Goal: Task Accomplishment & Management: Manage account settings

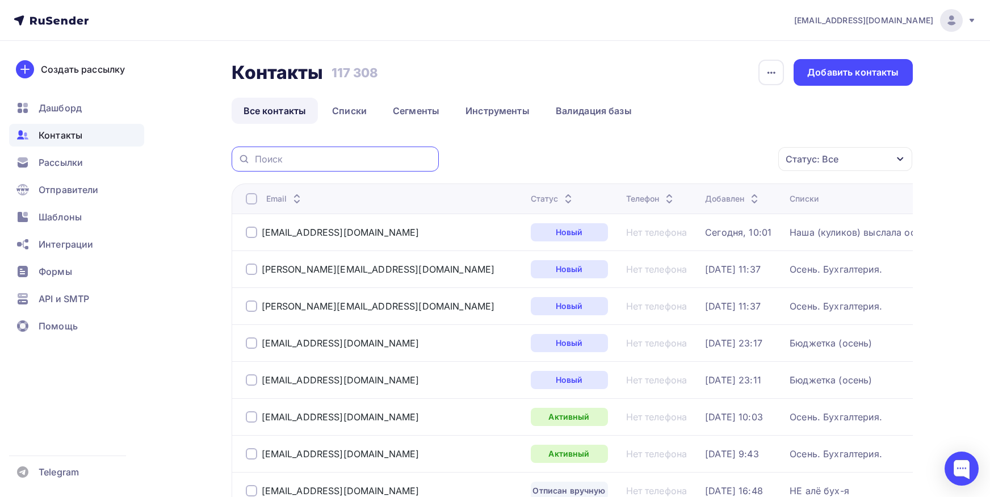
click at [374, 161] on input "text" at bounding box center [343, 159] width 177 height 12
paste input "[EMAIL_ADDRESS][DOMAIN_NAME]"
type input "[EMAIL_ADDRESS][DOMAIN_NAME]"
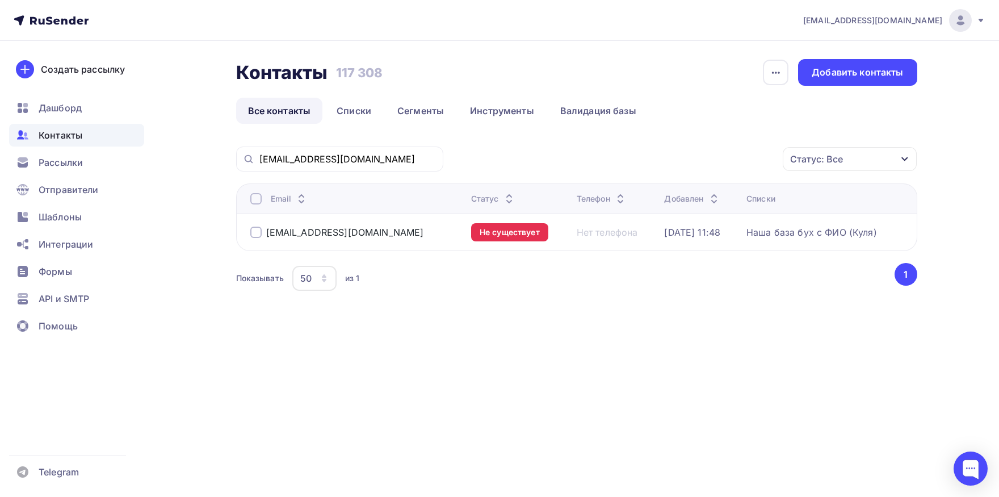
click at [253, 195] on div at bounding box center [255, 198] width 11 height 11
click at [256, 196] on div at bounding box center [255, 198] width 11 height 11
click at [679, 158] on div "Действие" at bounding box center [698, 159] width 150 height 22
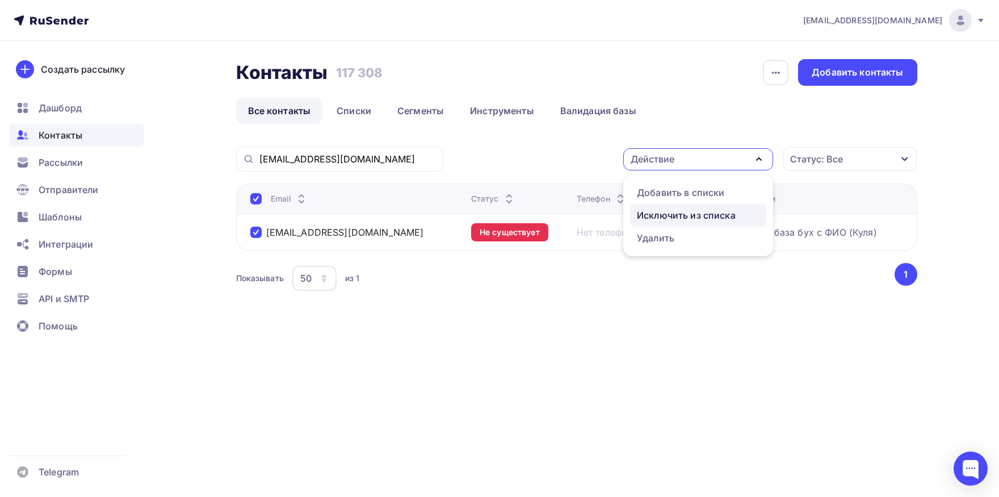
click at [671, 212] on div "Исключить из списка" at bounding box center [686, 215] width 99 height 14
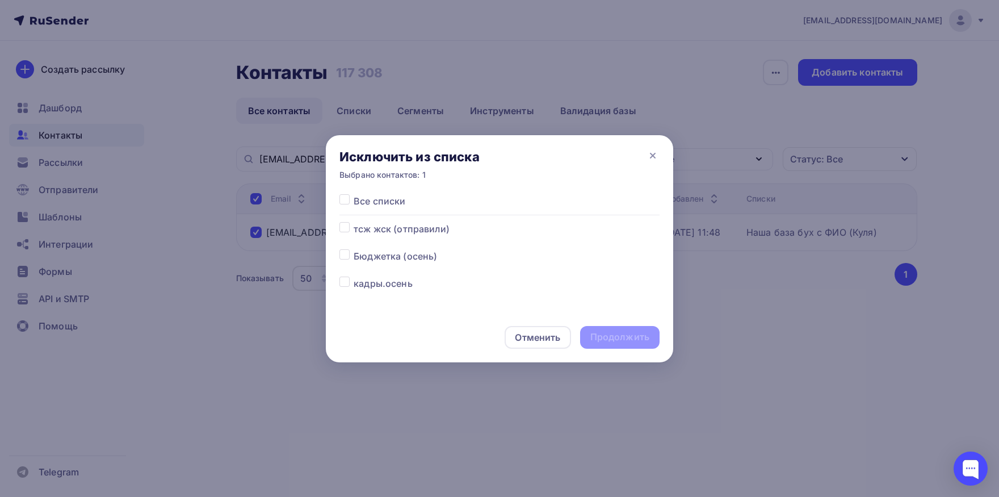
click at [354, 194] on label at bounding box center [354, 194] width 0 height 0
click at [343, 198] on input "checkbox" at bounding box center [344, 199] width 10 height 10
checkbox input "true"
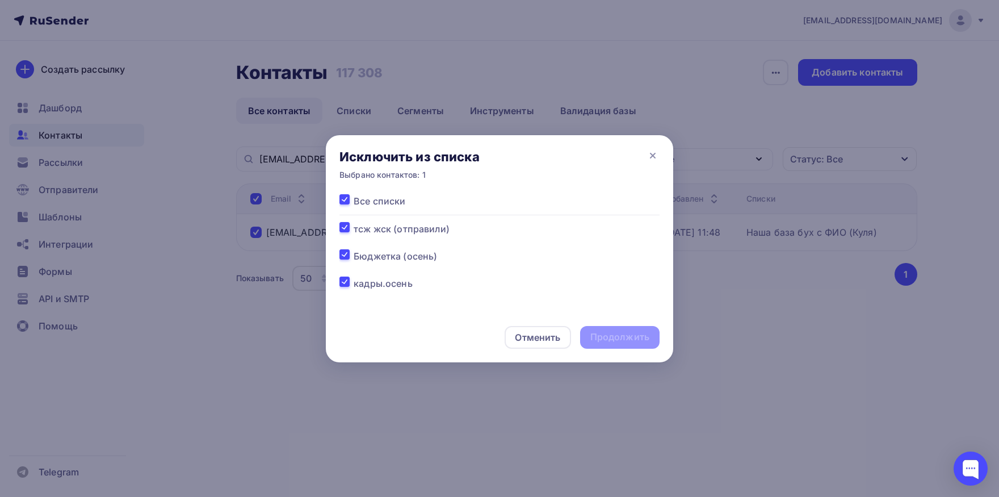
checkbox input "true"
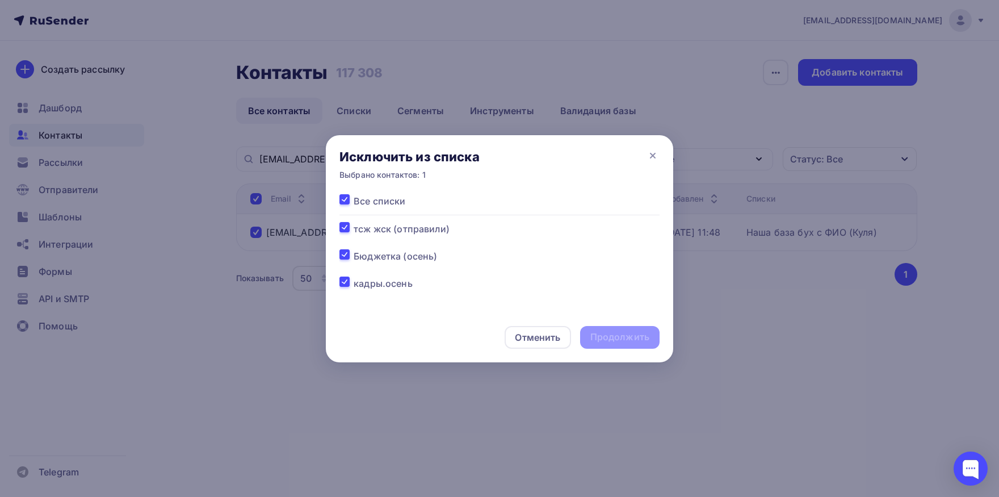
checkbox input "true"
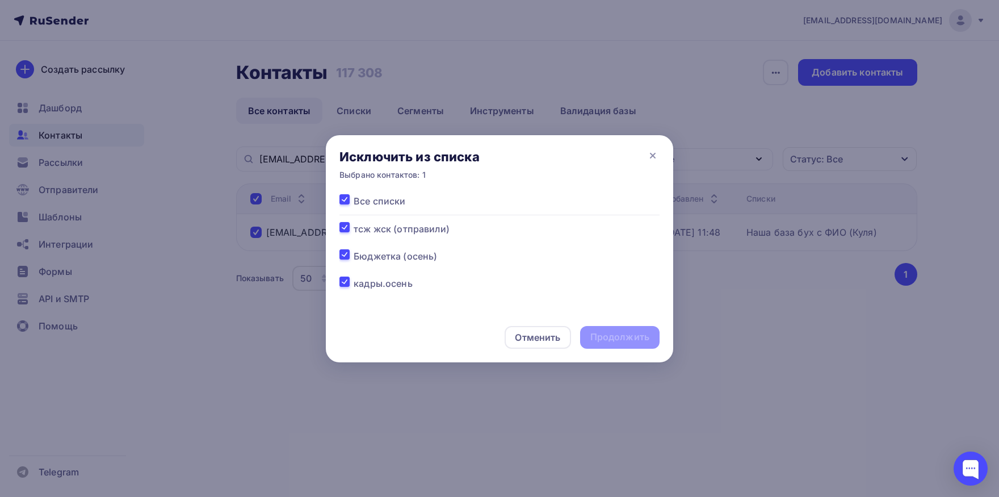
checkbox input "true"
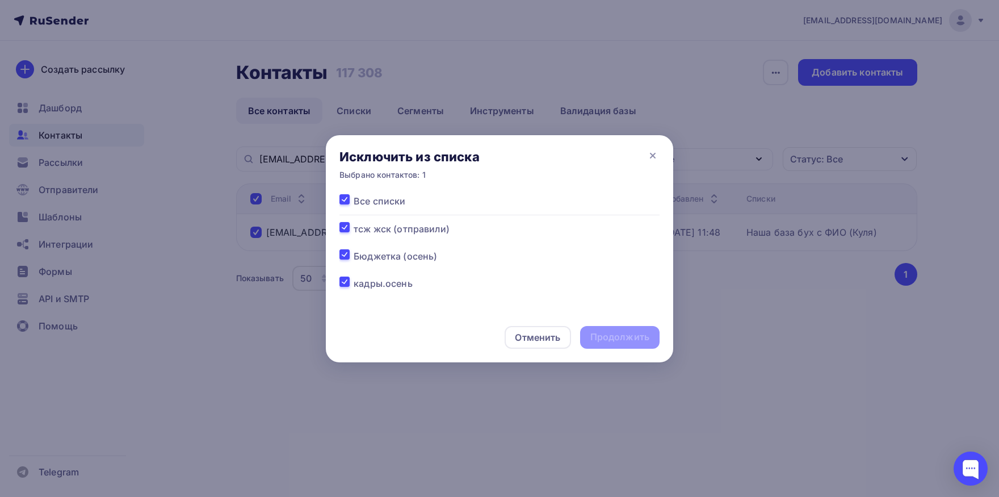
checkbox input "true"
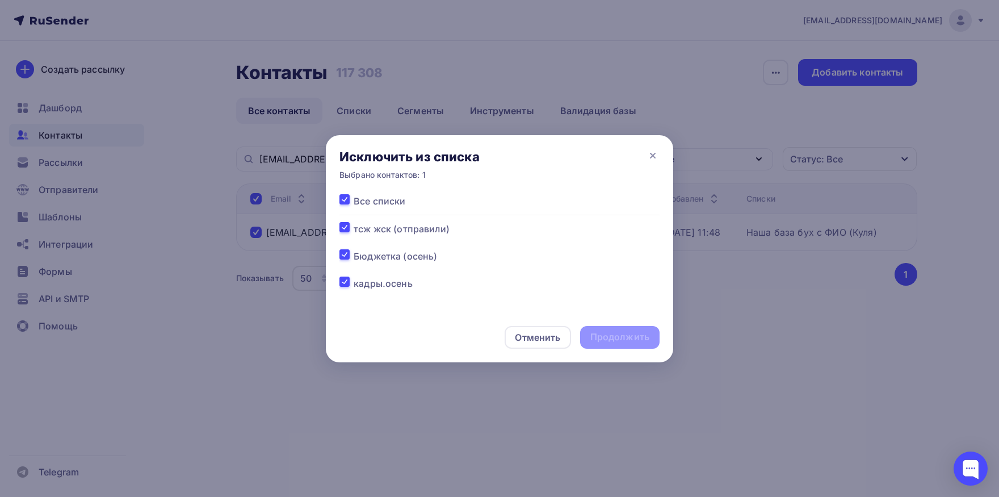
checkbox input "true"
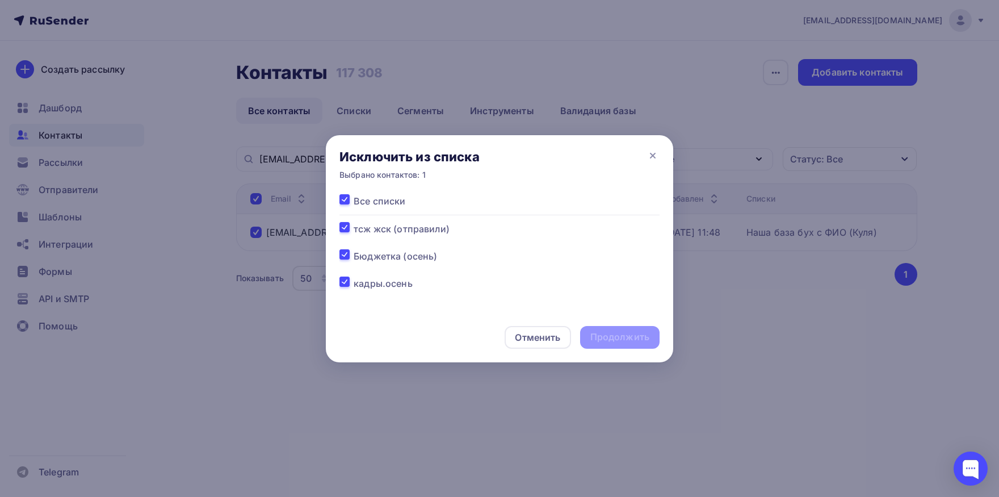
checkbox input "true"
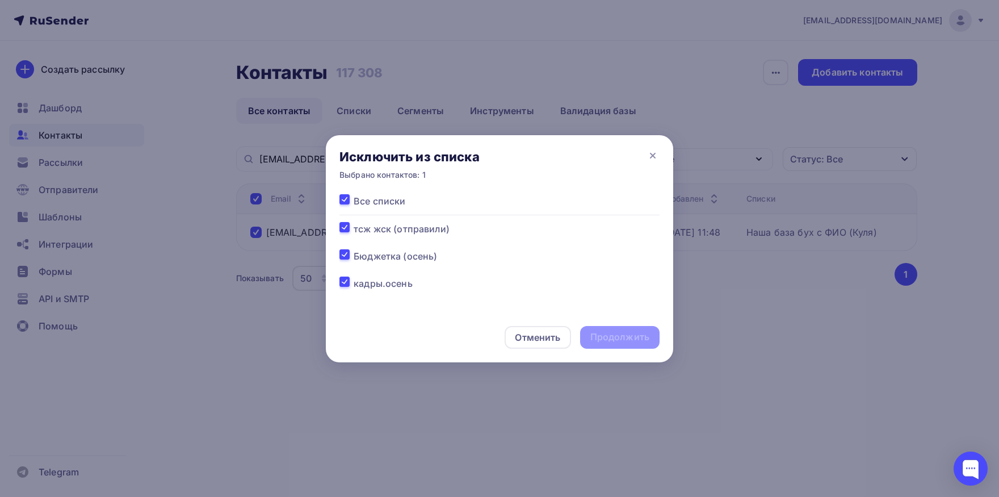
checkbox input "true"
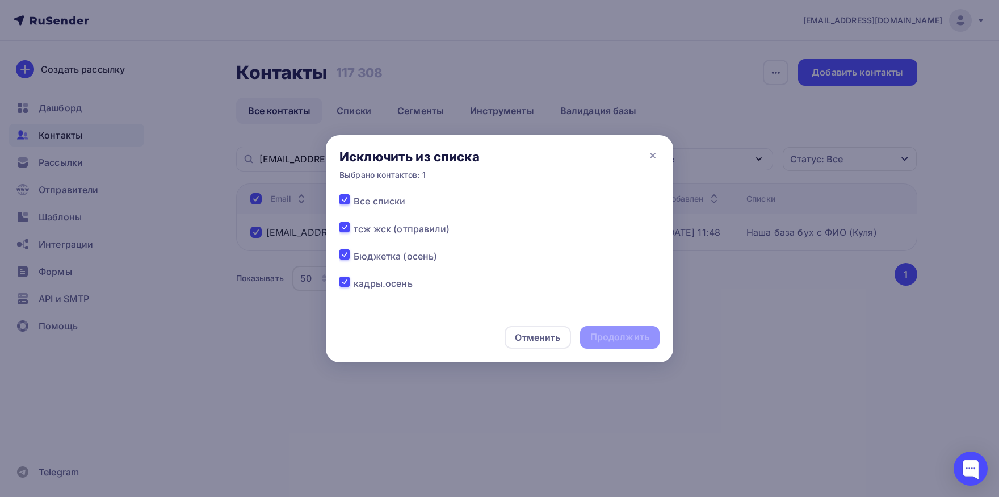
checkbox input "true"
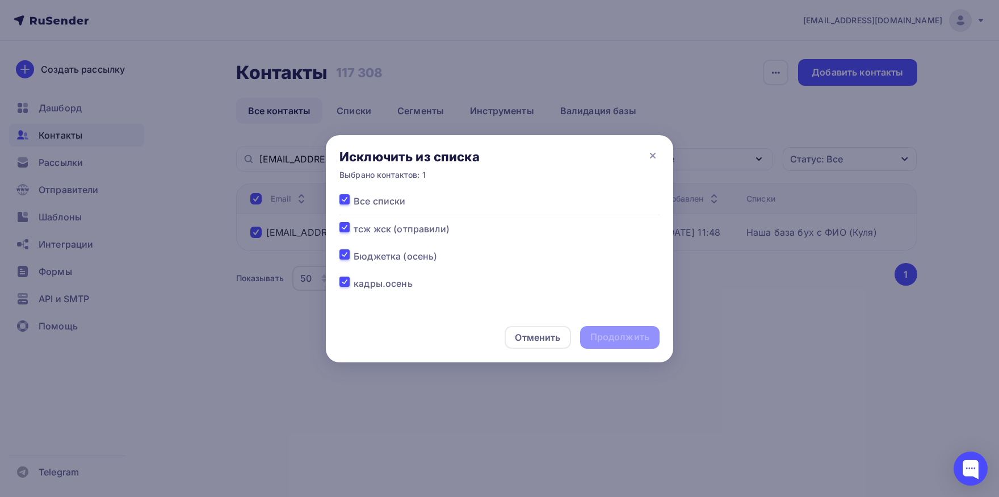
checkbox input "true"
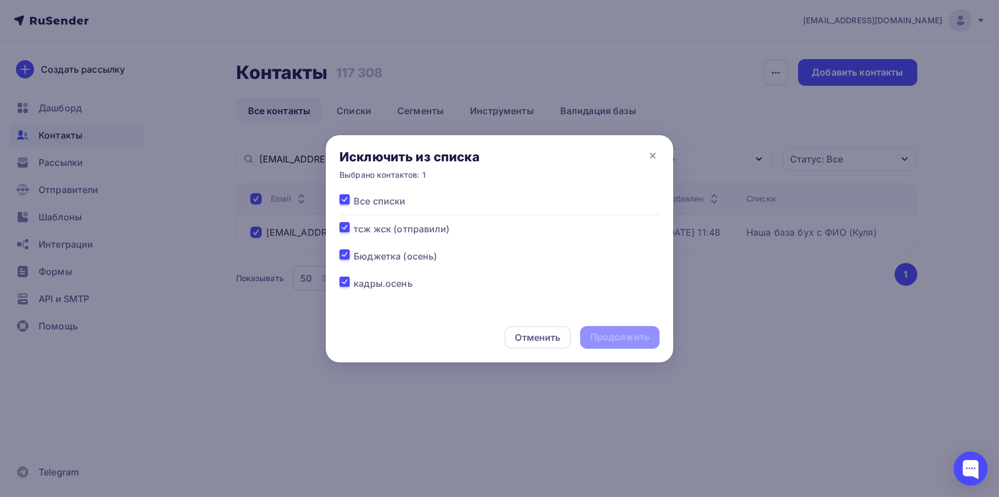
checkbox input "true"
click at [628, 334] on div "Продолжить" at bounding box center [619, 336] width 59 height 13
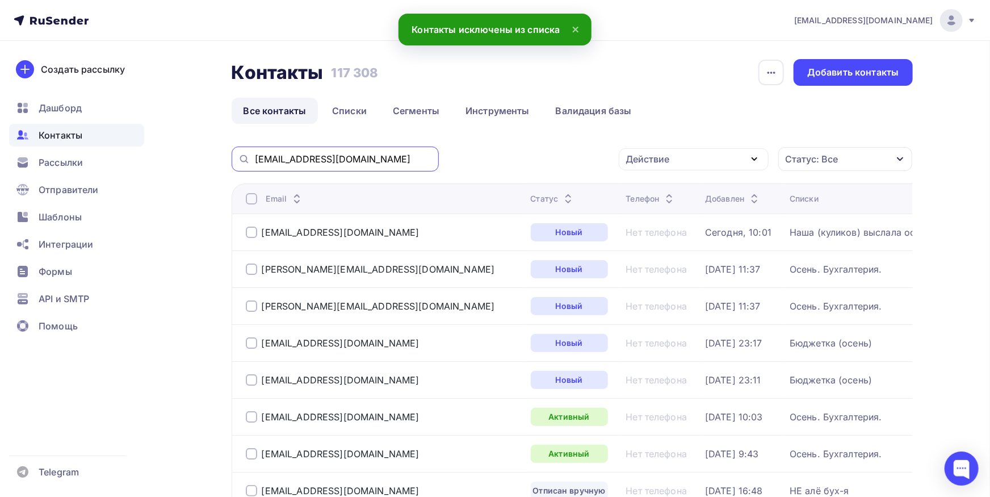
click at [388, 159] on input "[EMAIL_ADDRESS][DOMAIN_NAME]" at bounding box center [343, 159] width 177 height 12
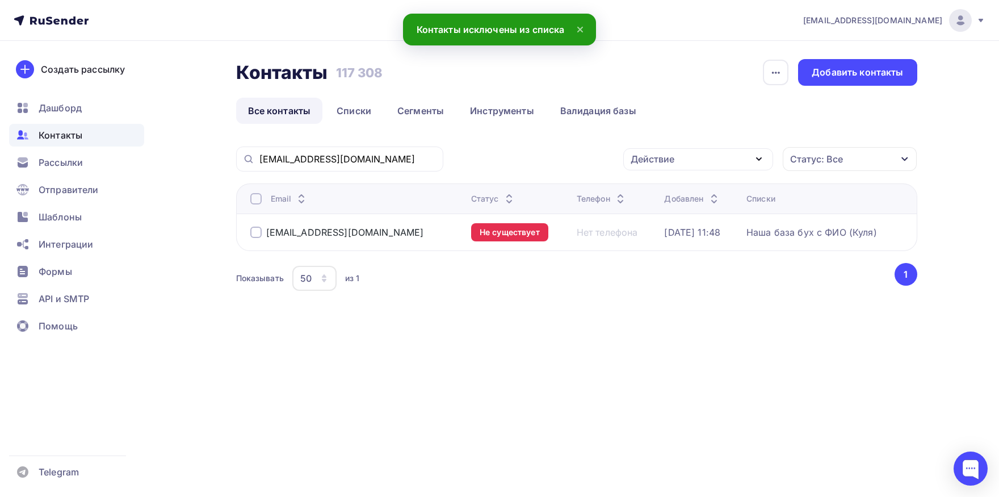
click at [255, 198] on div at bounding box center [255, 198] width 11 height 11
click at [671, 166] on div "Действие" at bounding box center [653, 159] width 44 height 14
click at [664, 188] on div "Добавить в списки" at bounding box center [680, 193] width 87 height 14
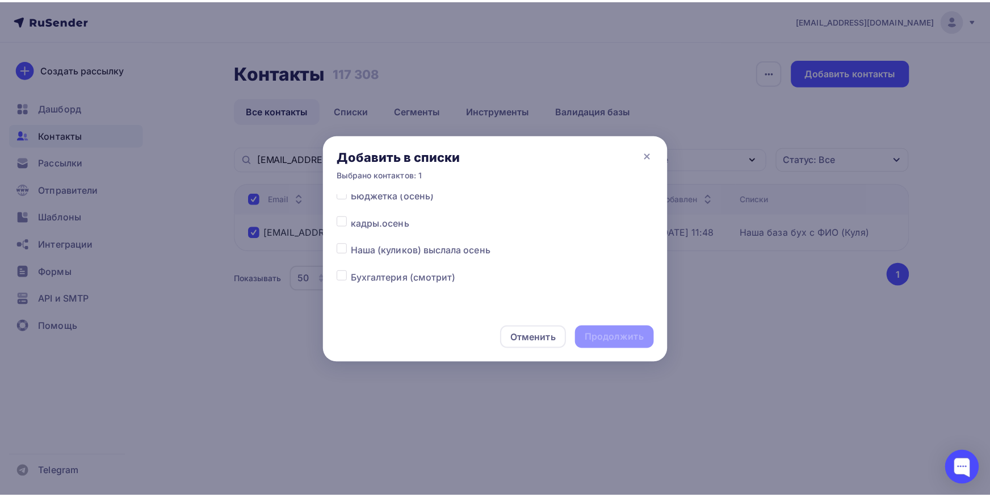
scroll to position [59, 0]
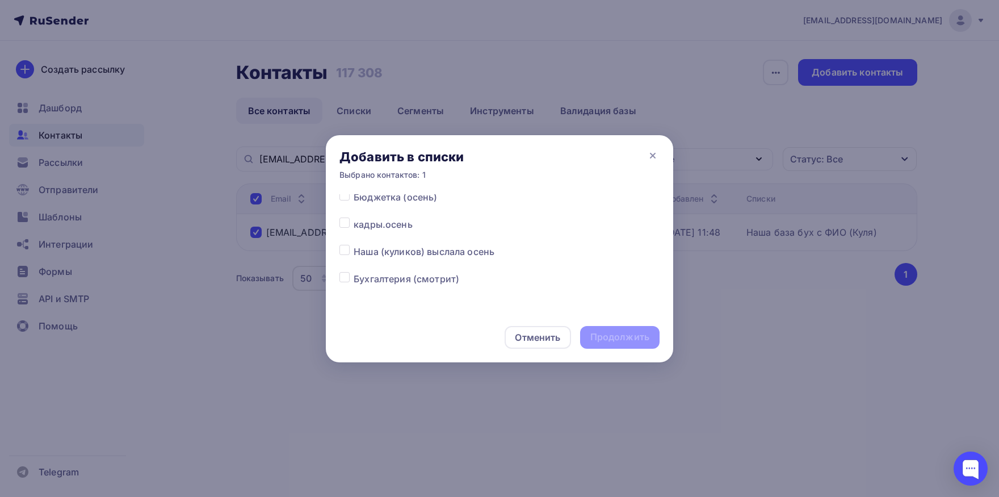
click at [354, 245] on label at bounding box center [354, 245] width 0 height 0
click at [348, 247] on input "checkbox" at bounding box center [344, 250] width 10 height 10
checkbox input "true"
click at [598, 345] on div "Продолжить" at bounding box center [619, 337] width 79 height 23
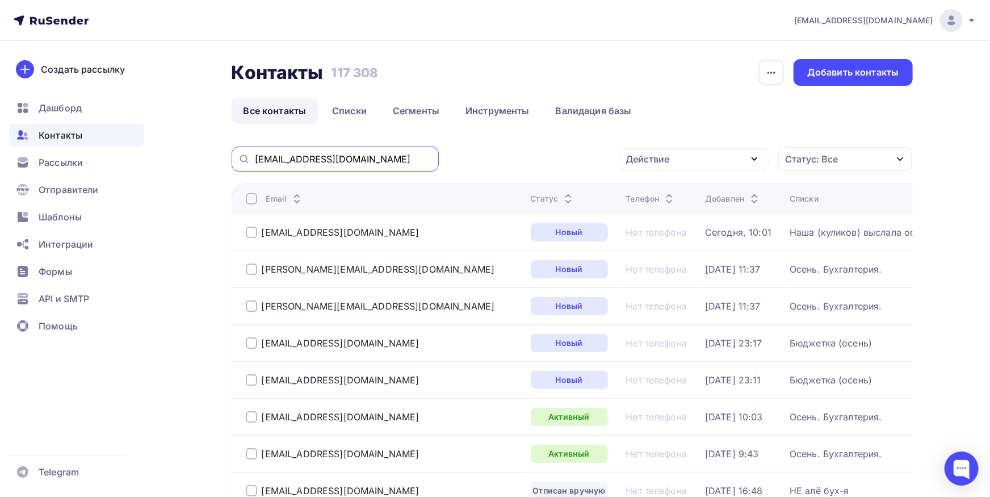
click at [359, 160] on input "[EMAIL_ADDRESS][DOMAIN_NAME]" at bounding box center [343, 159] width 177 height 12
paste input "[EMAIL_ADDRESS]"
type input "[EMAIL_ADDRESS][DOMAIN_NAME]"
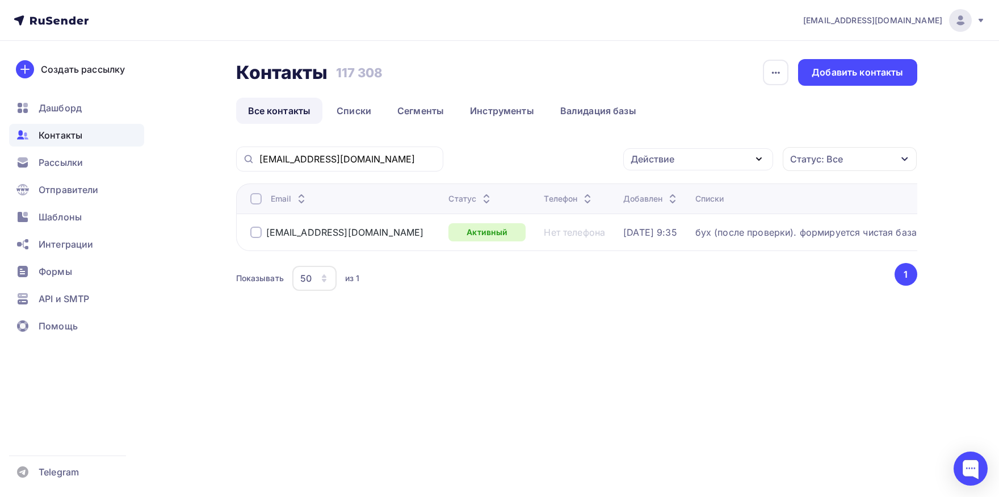
click at [259, 200] on div at bounding box center [255, 198] width 11 height 11
click at [253, 202] on div at bounding box center [255, 198] width 11 height 11
click at [688, 158] on div "Действие" at bounding box center [698, 159] width 150 height 22
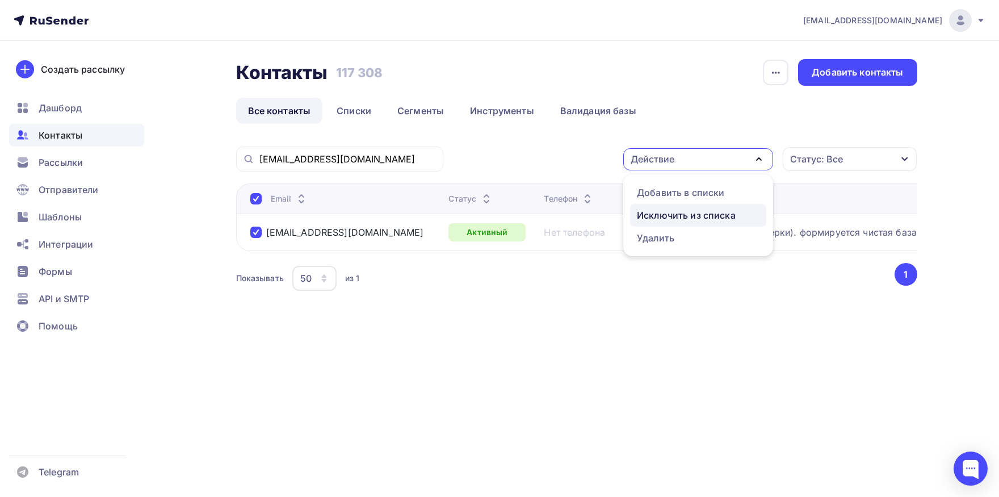
click at [683, 213] on div "Исключить из списка" at bounding box center [686, 215] width 99 height 14
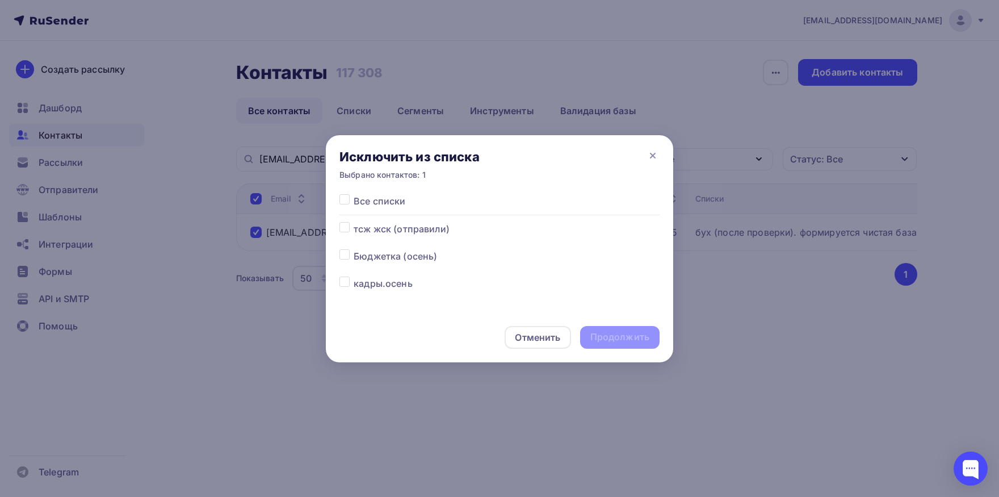
click at [354, 194] on label at bounding box center [354, 194] width 0 height 0
click at [346, 201] on input "checkbox" at bounding box center [344, 199] width 10 height 10
checkbox input "true"
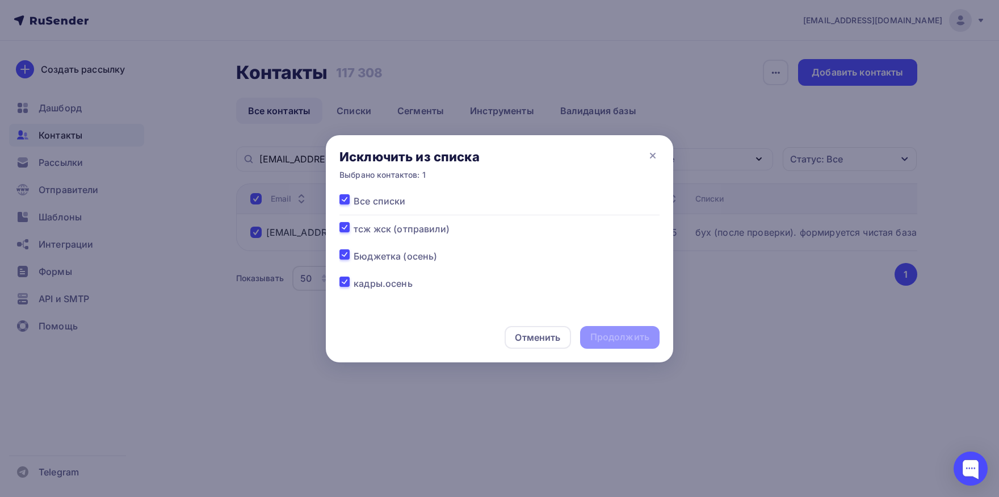
checkbox input "true"
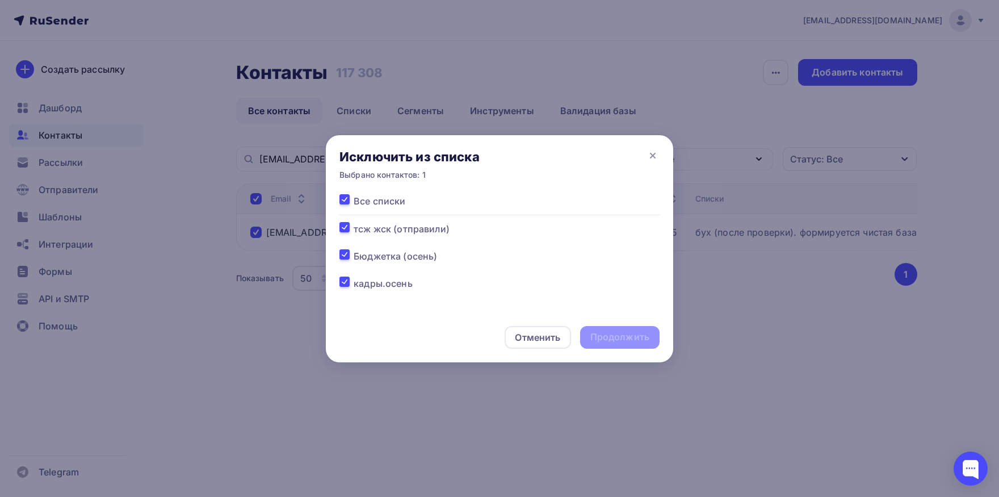
checkbox input "true"
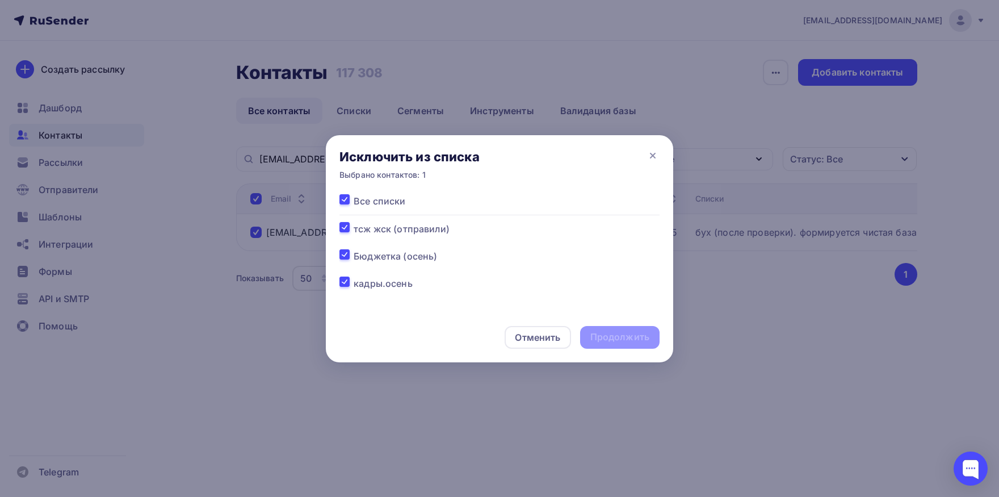
checkbox input "true"
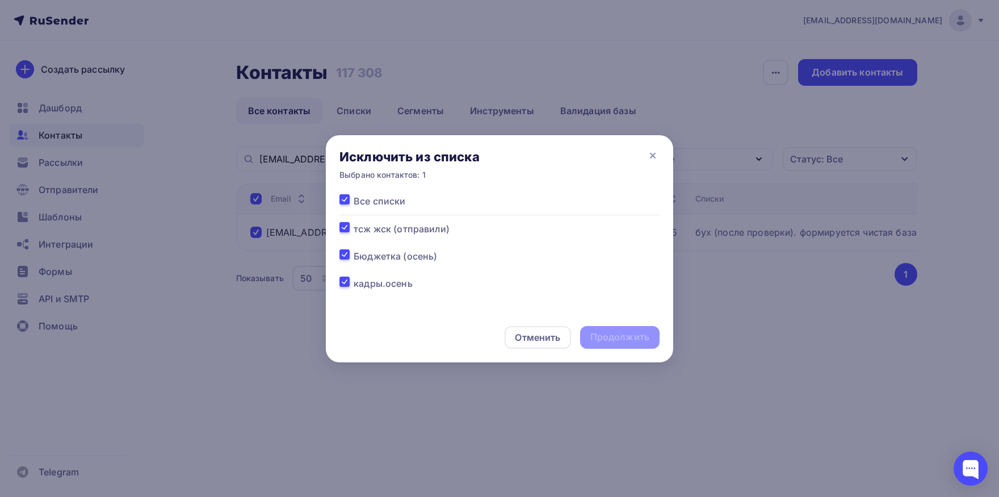
checkbox input "true"
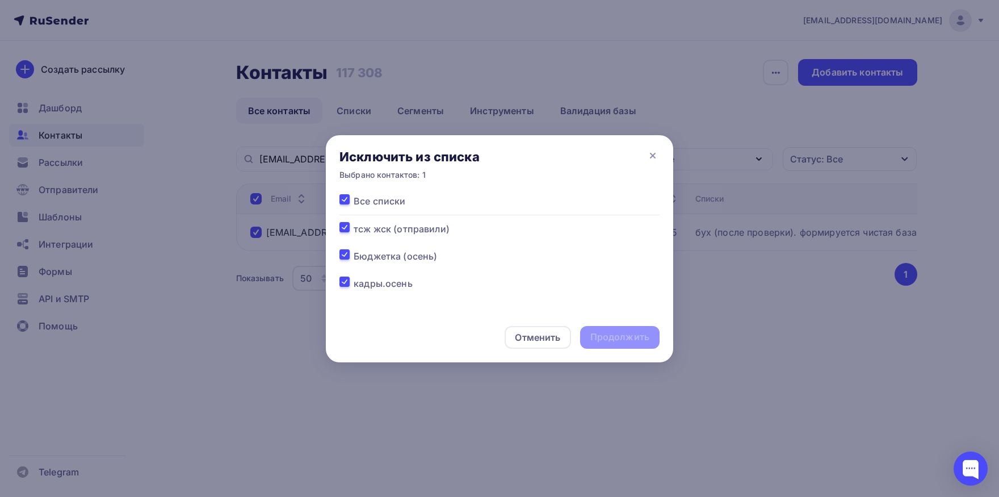
checkbox input "true"
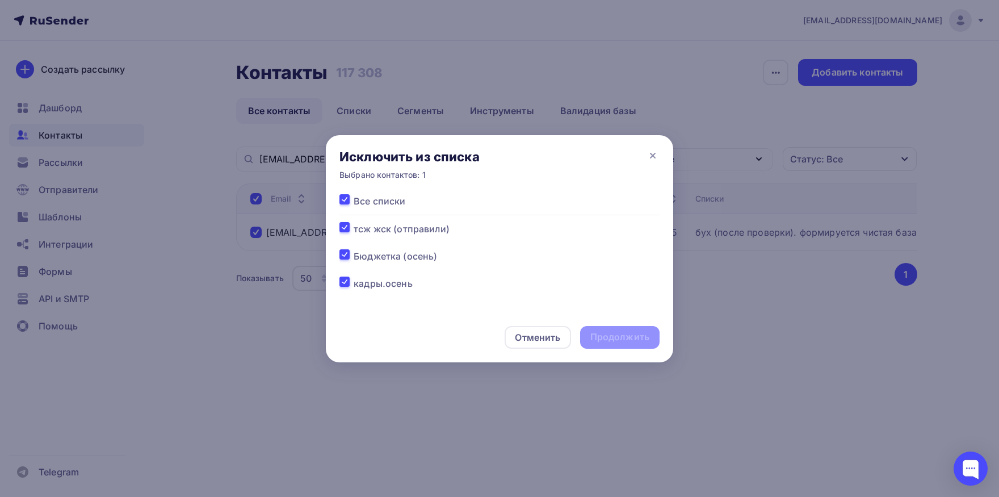
checkbox input "true"
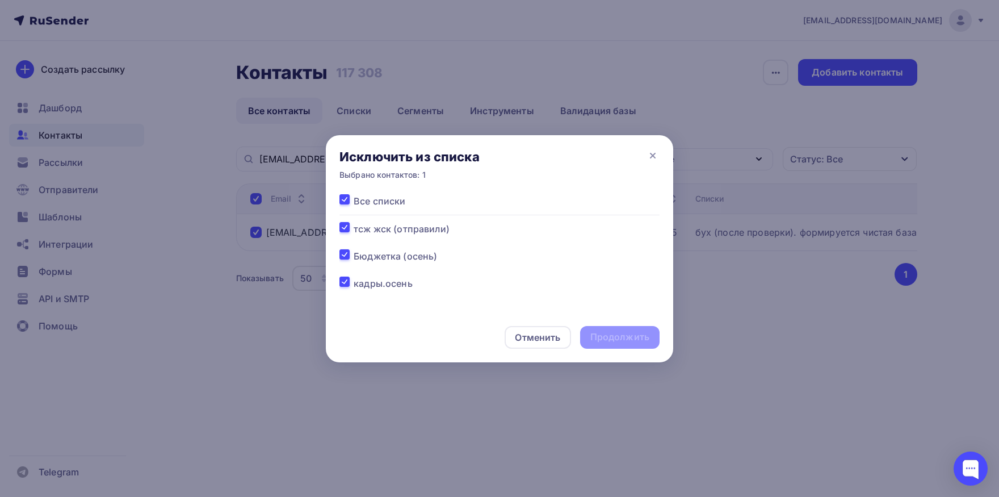
checkbox input "true"
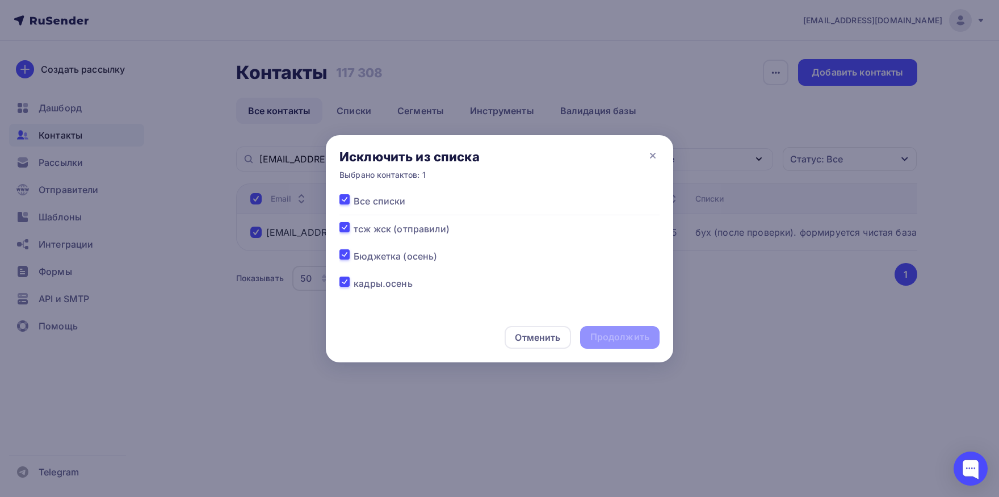
checkbox input "true"
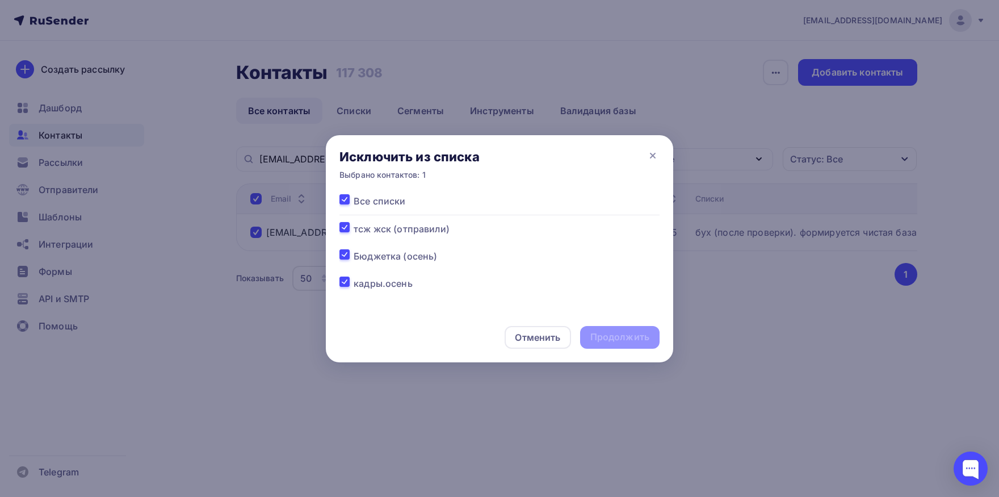
checkbox input "true"
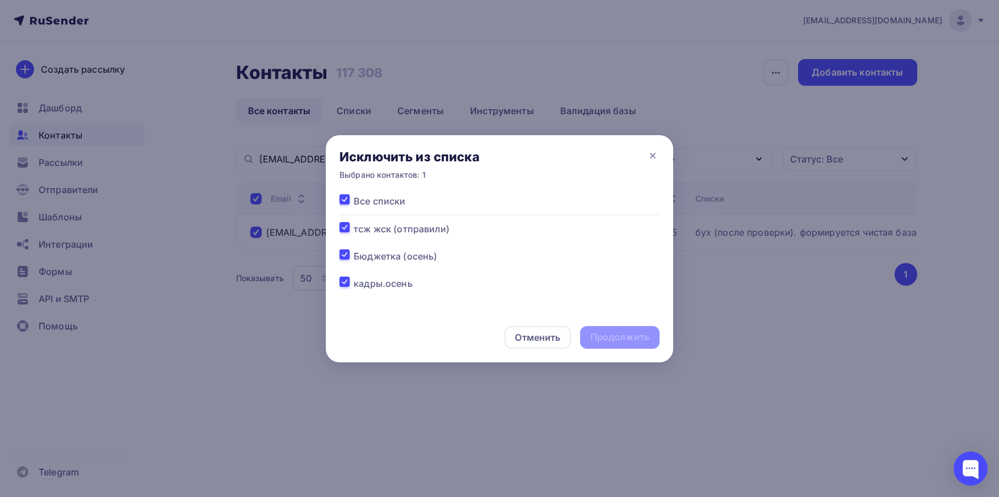
checkbox input "true"
click at [619, 338] on div "Продолжить" at bounding box center [619, 336] width 59 height 13
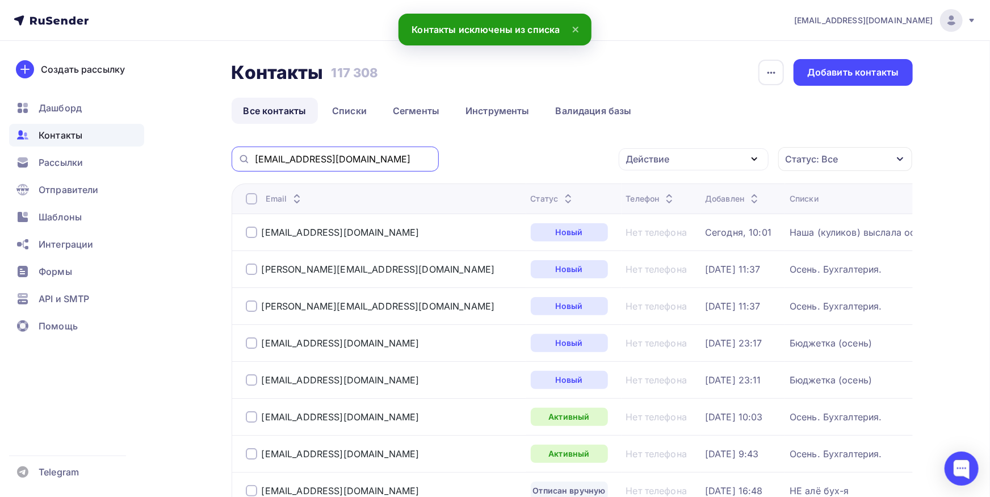
click at [359, 159] on input "[EMAIL_ADDRESS][DOMAIN_NAME]" at bounding box center [343, 159] width 177 height 12
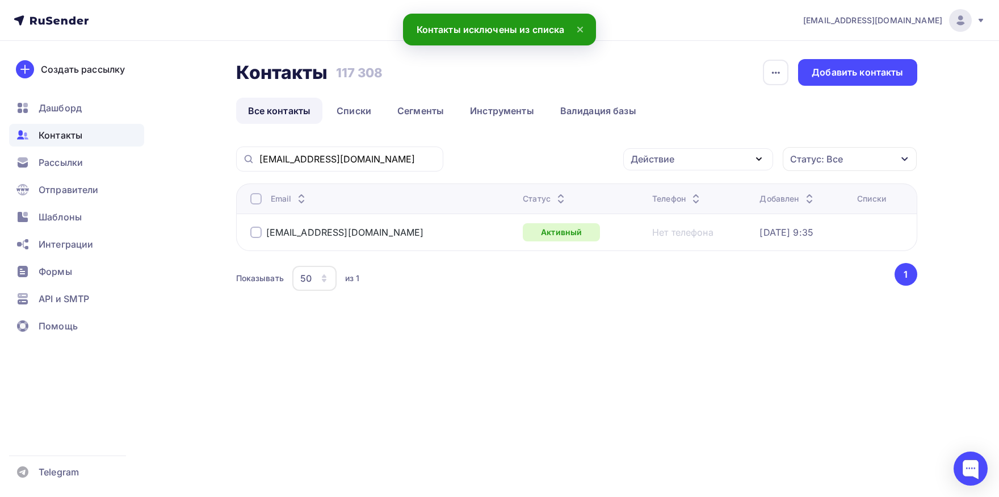
click at [256, 202] on div at bounding box center [255, 198] width 11 height 11
click at [658, 168] on div "Действие" at bounding box center [698, 159] width 150 height 22
click at [656, 186] on div "Добавить в списки" at bounding box center [680, 193] width 87 height 14
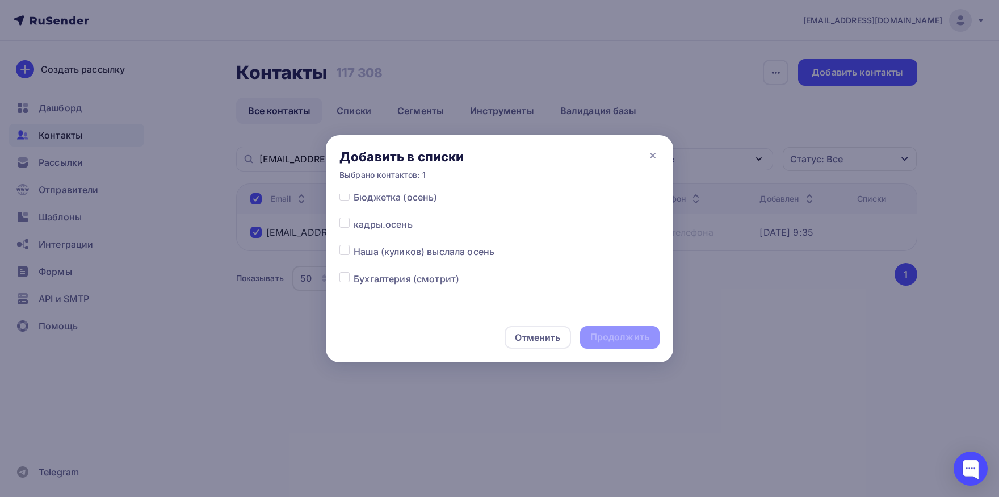
click at [354, 245] on label at bounding box center [354, 245] width 0 height 0
click at [347, 253] on input "checkbox" at bounding box center [344, 250] width 10 height 10
checkbox input "true"
click at [641, 339] on div "Продолжить" at bounding box center [619, 336] width 59 height 13
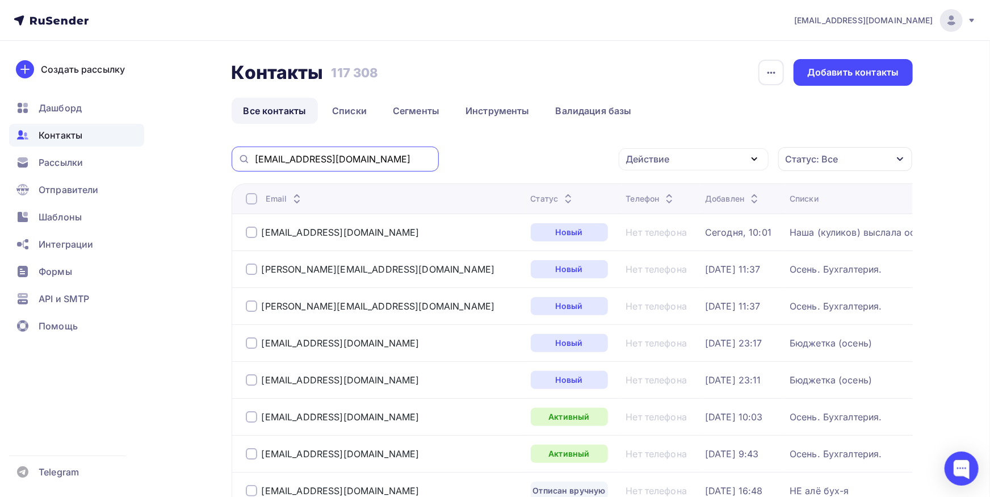
click at [384, 160] on input "[EMAIL_ADDRESS][DOMAIN_NAME]" at bounding box center [343, 159] width 177 height 12
paste input "[EMAIL_ADDRESS][DOMAIN_NAME]"
type input "[EMAIL_ADDRESS][DOMAIN_NAME]"
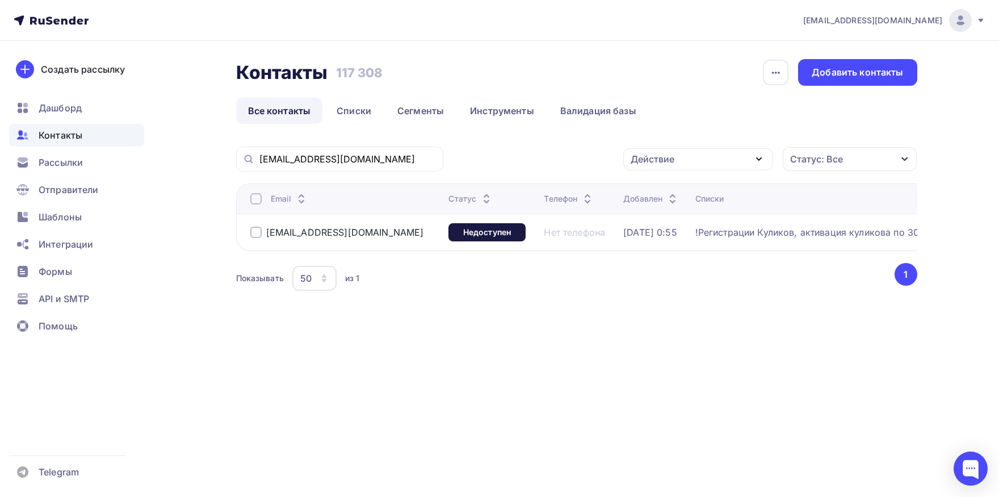
click at [257, 200] on div at bounding box center [255, 198] width 11 height 11
click at [661, 155] on div "Действие" at bounding box center [653, 159] width 44 height 14
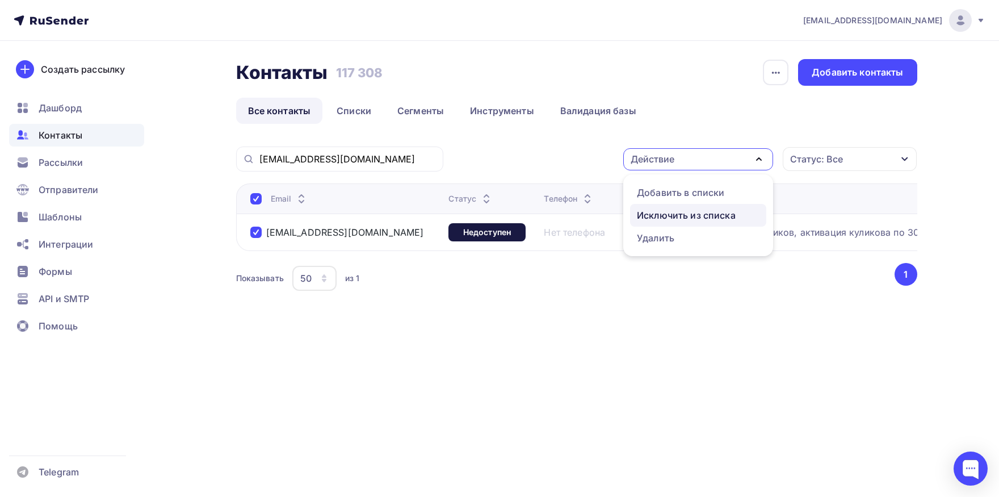
click at [682, 212] on div "Исключить из списка" at bounding box center [686, 215] width 99 height 14
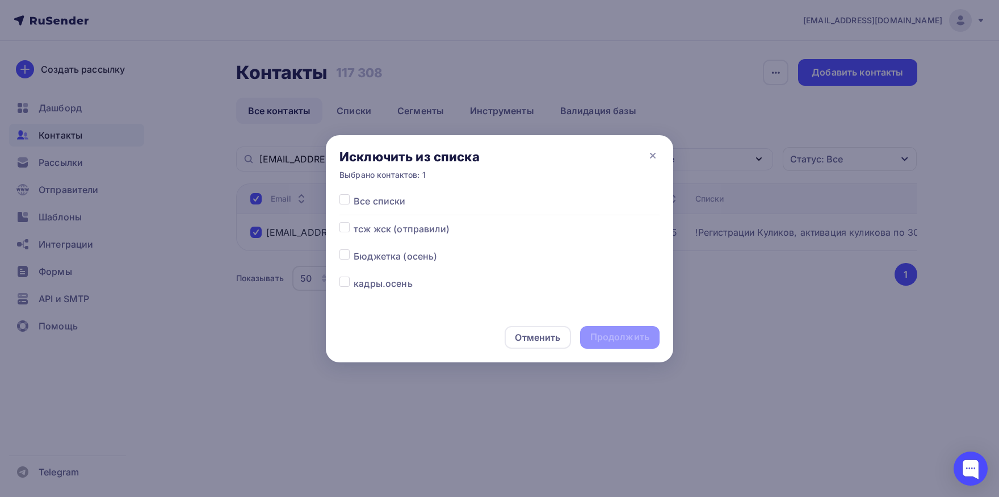
drag, startPoint x: 341, startPoint y: 201, endPoint x: 581, endPoint y: 345, distance: 279.6
click at [354, 194] on label at bounding box center [354, 194] width 0 height 0
click at [341, 200] on input "checkbox" at bounding box center [344, 199] width 10 height 10
checkbox input "true"
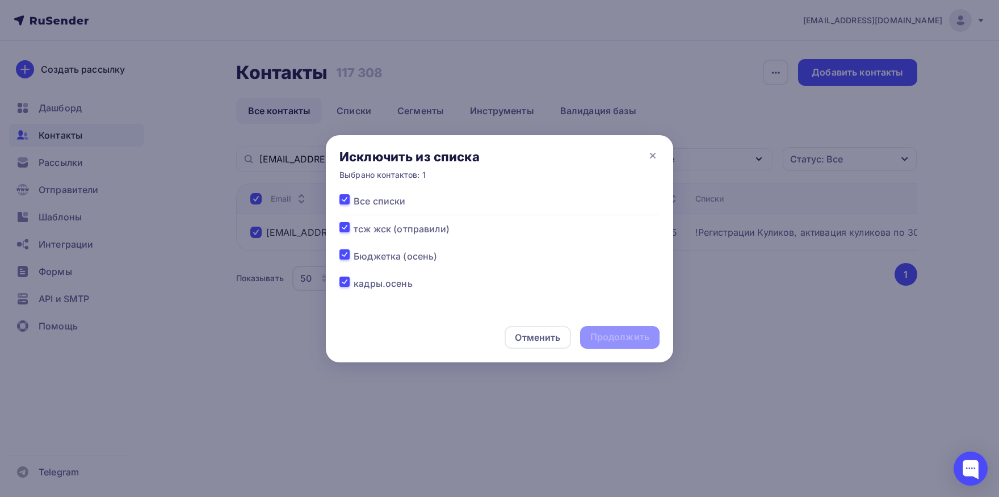
checkbox input "true"
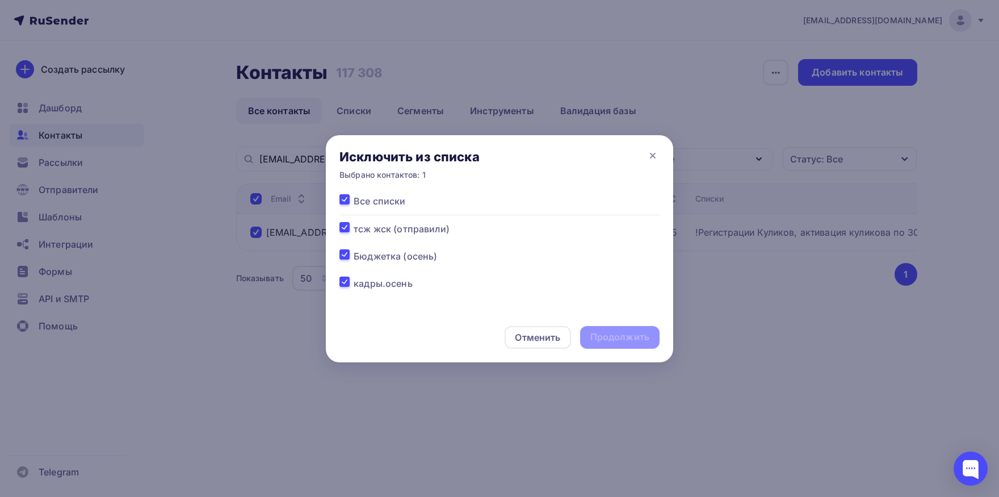
checkbox input "true"
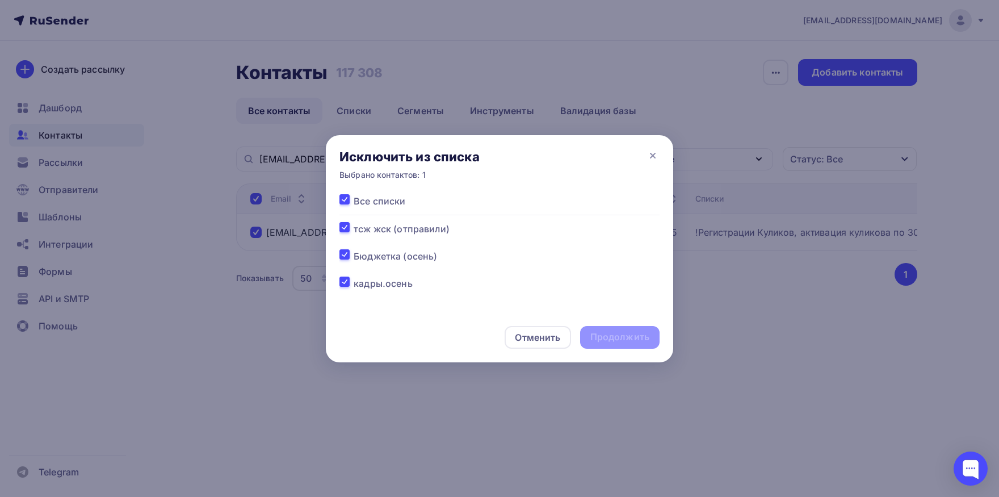
checkbox input "true"
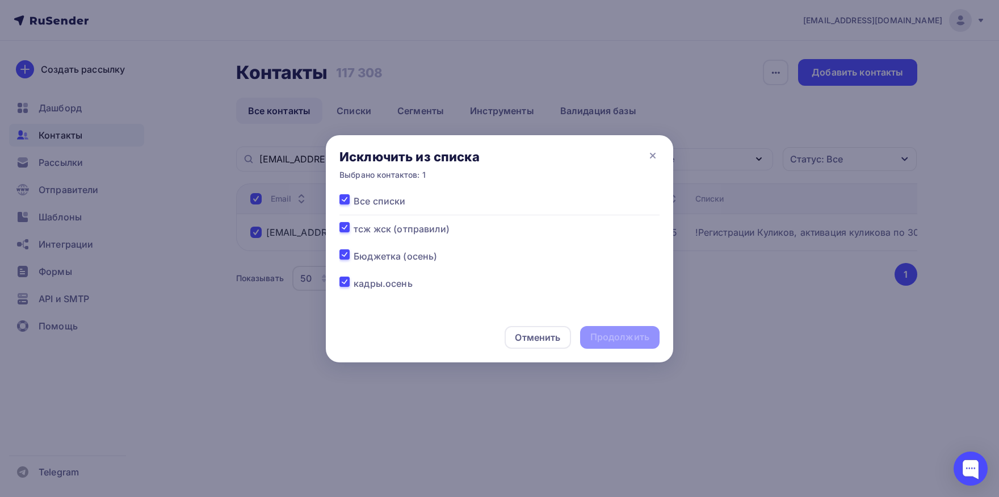
checkbox input "true"
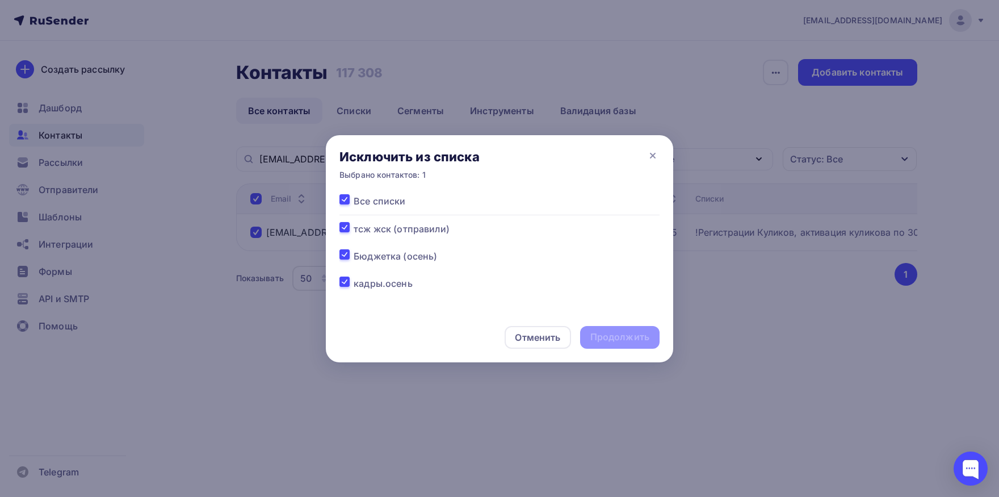
checkbox input "true"
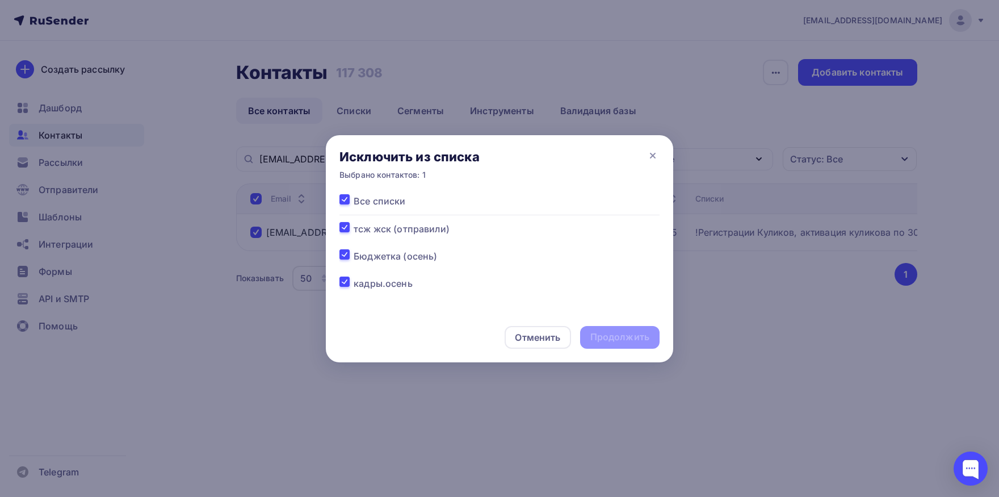
checkbox input "true"
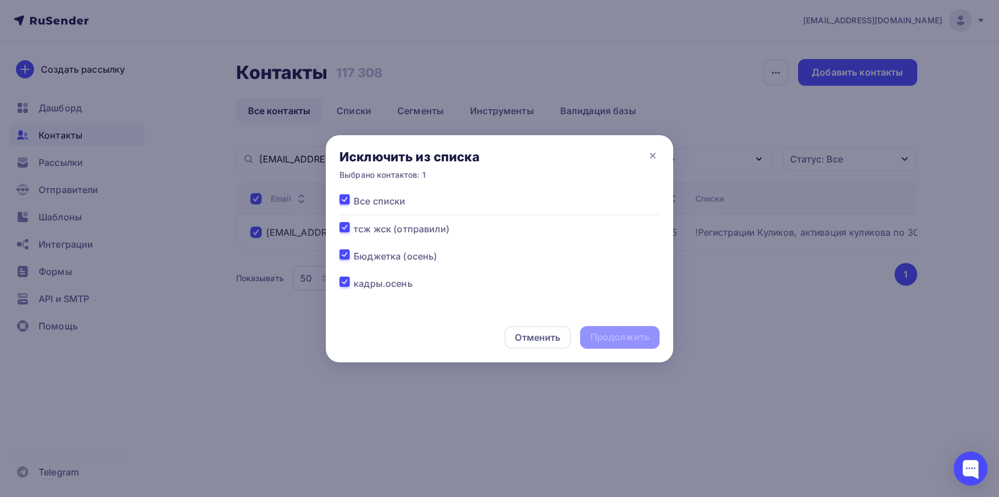
checkbox input "true"
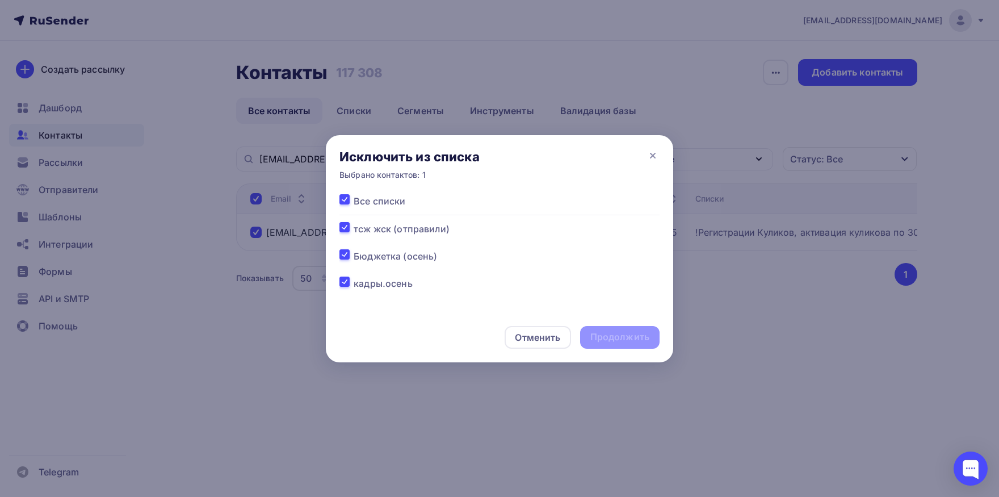
checkbox input "true"
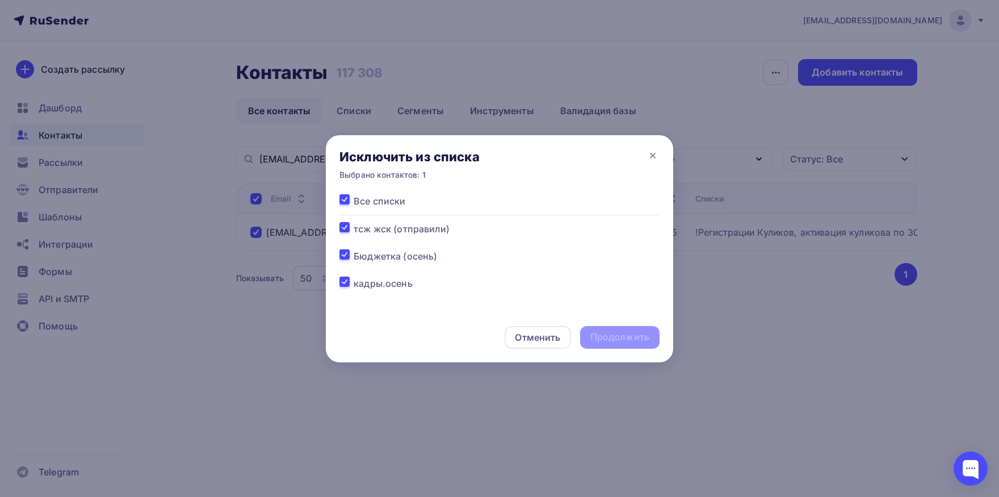
checkbox input "true"
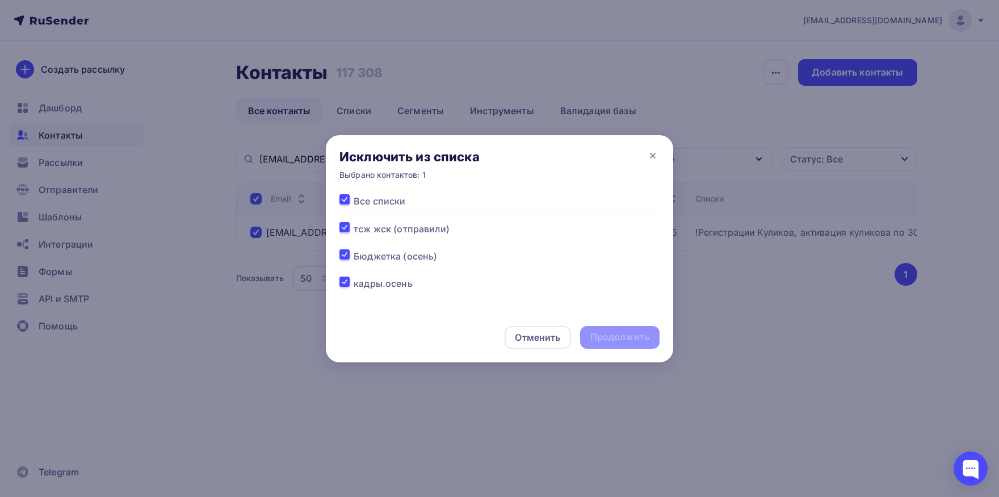
checkbox input "true"
click at [628, 333] on div "Продолжить" at bounding box center [619, 336] width 59 height 13
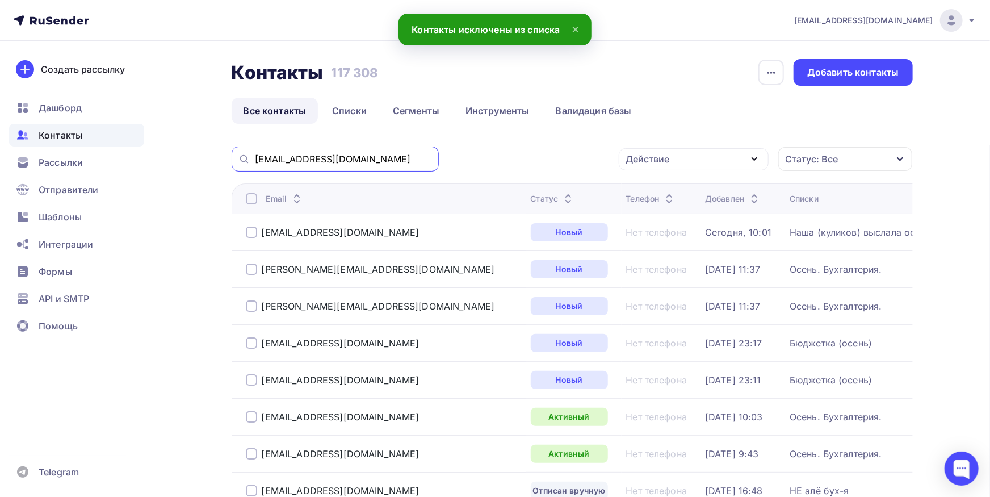
click at [379, 160] on input "[EMAIL_ADDRESS][DOMAIN_NAME]" at bounding box center [343, 159] width 177 height 12
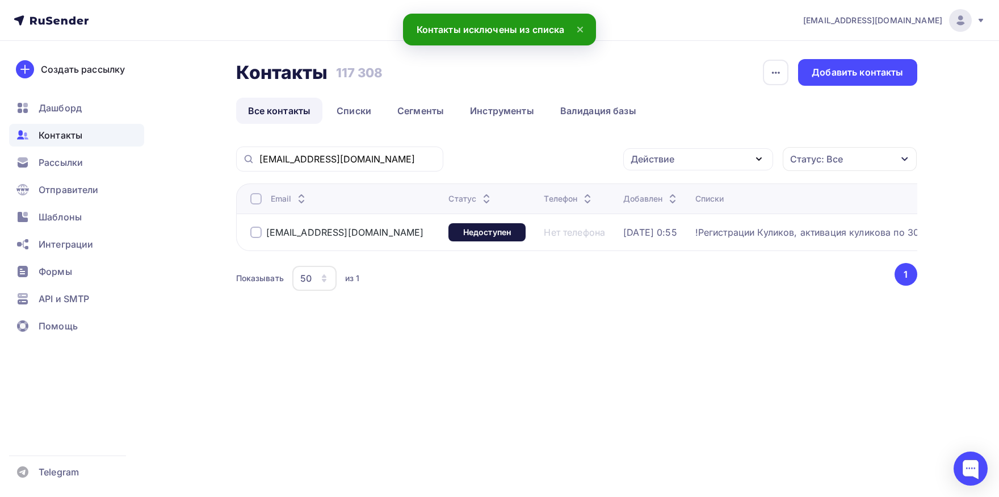
click at [254, 196] on div at bounding box center [255, 198] width 11 height 11
click at [721, 165] on div "Действие" at bounding box center [698, 159] width 150 height 22
click at [714, 195] on div "Добавить в списки" at bounding box center [680, 193] width 87 height 14
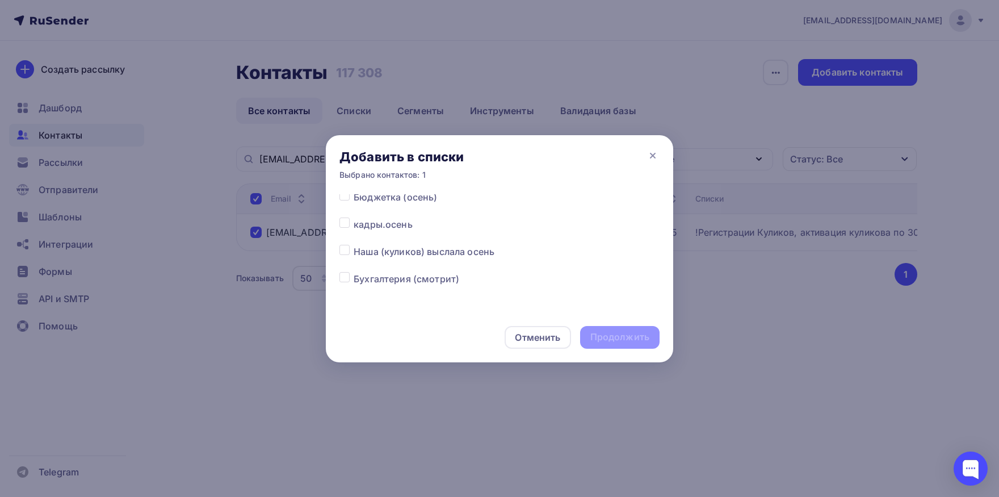
click at [338, 250] on div "Все списки тсж жск (отправили) [PERSON_NAME] (осень) кадры.осень Наша (куликов)…" at bounding box center [499, 253] width 347 height 118
click at [354, 245] on label at bounding box center [354, 245] width 0 height 0
click at [348, 252] on input "checkbox" at bounding box center [344, 250] width 10 height 10
checkbox input "true"
click at [603, 335] on div "Продолжить" at bounding box center [619, 336] width 59 height 13
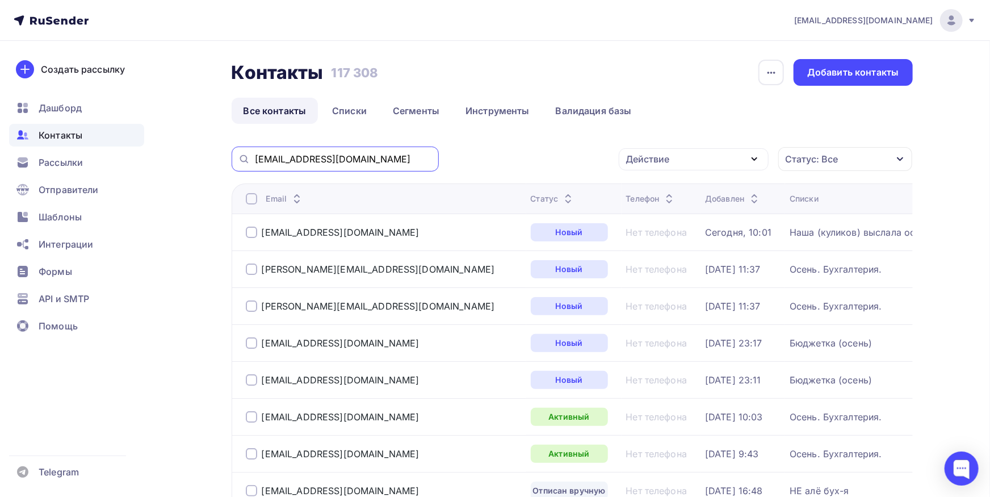
drag, startPoint x: 417, startPoint y: 153, endPoint x: 413, endPoint y: 160, distance: 7.1
click at [416, 153] on input "[EMAIL_ADDRESS][DOMAIN_NAME]" at bounding box center [343, 159] width 177 height 12
click at [413, 160] on input "[EMAIL_ADDRESS][DOMAIN_NAME]" at bounding box center [343, 159] width 177 height 12
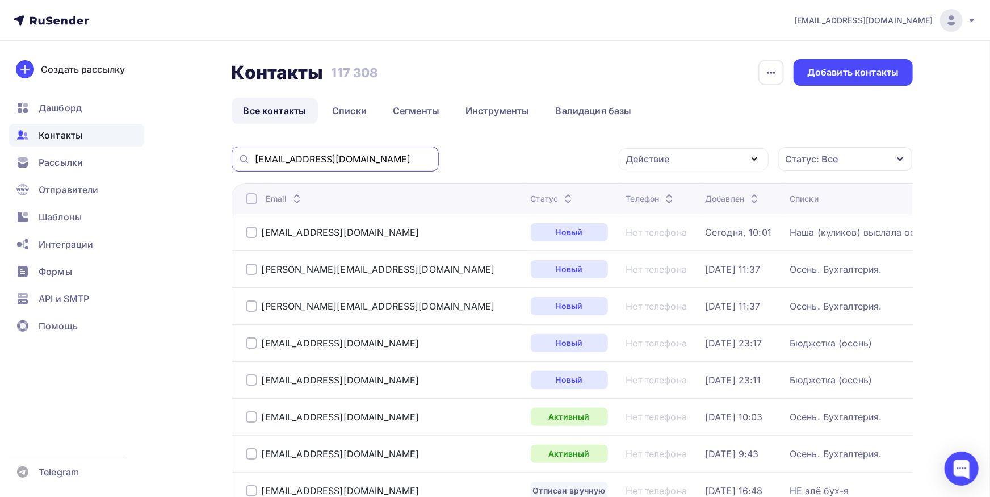
paste input "[EMAIL_ADDRESS][DOMAIN_NAME]"
type input "[EMAIL_ADDRESS][DOMAIN_NAME]"
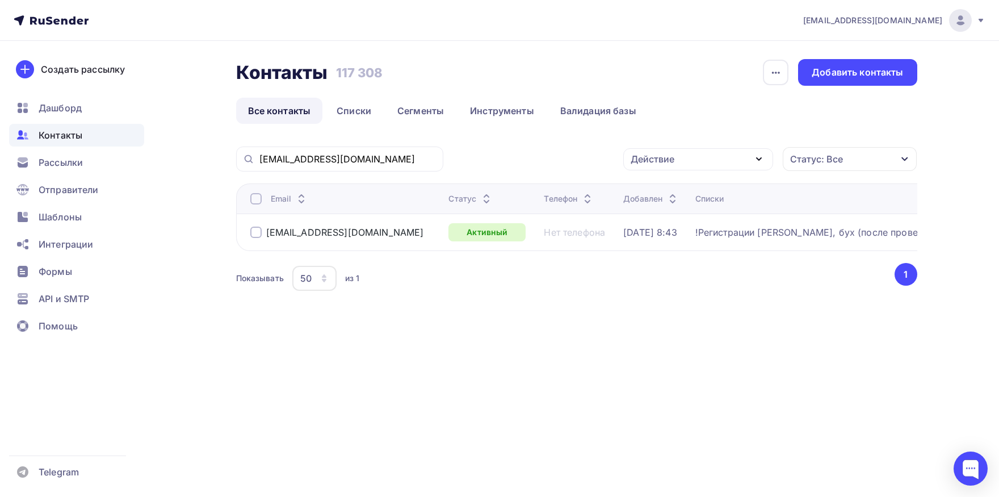
click at [271, 188] on th "Email" at bounding box center [340, 198] width 208 height 30
click at [253, 200] on div at bounding box center [255, 198] width 11 height 11
click at [743, 160] on div "Действие" at bounding box center [698, 159] width 150 height 22
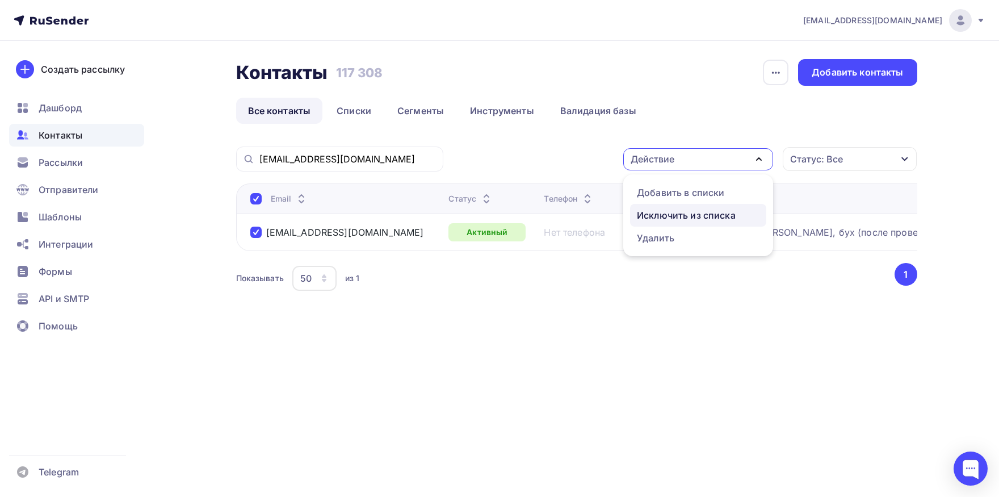
click at [678, 223] on link "Исключить из списка" at bounding box center [698, 215] width 136 height 23
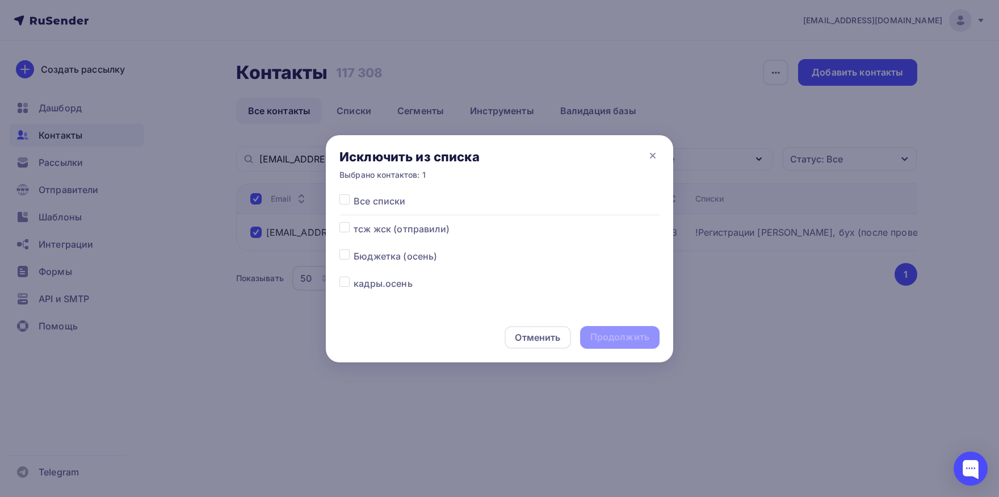
drag, startPoint x: 347, startPoint y: 202, endPoint x: 610, endPoint y: 384, distance: 320.1
click at [354, 194] on label at bounding box center [354, 194] width 0 height 0
click at [347, 203] on input "checkbox" at bounding box center [344, 199] width 10 height 10
checkbox input "true"
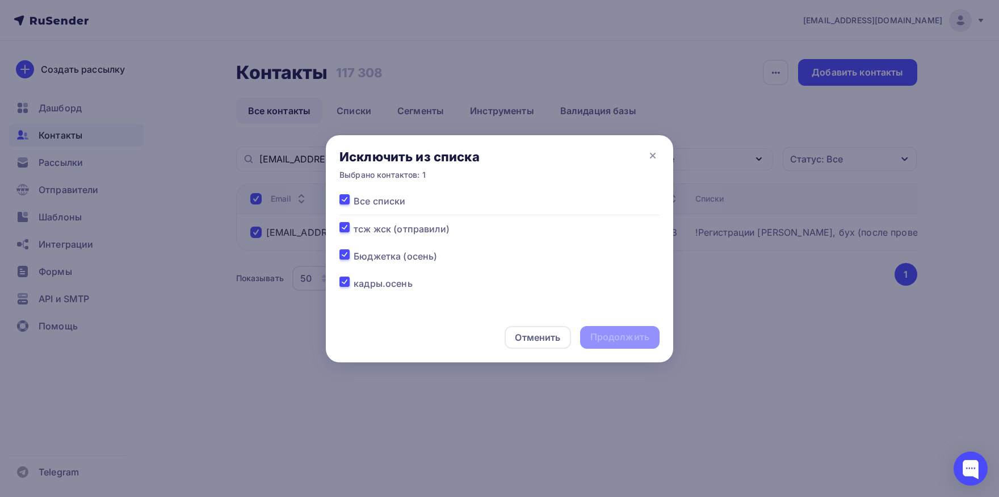
checkbox input "true"
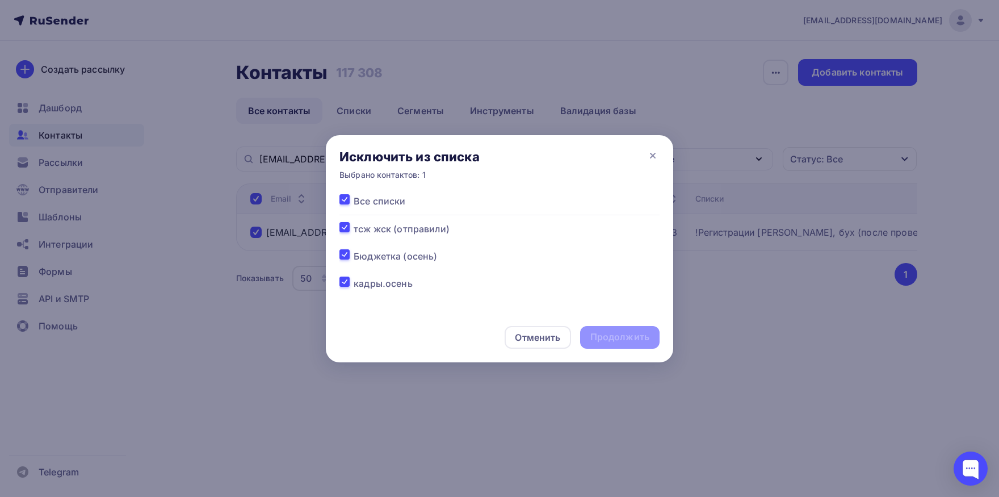
checkbox input "true"
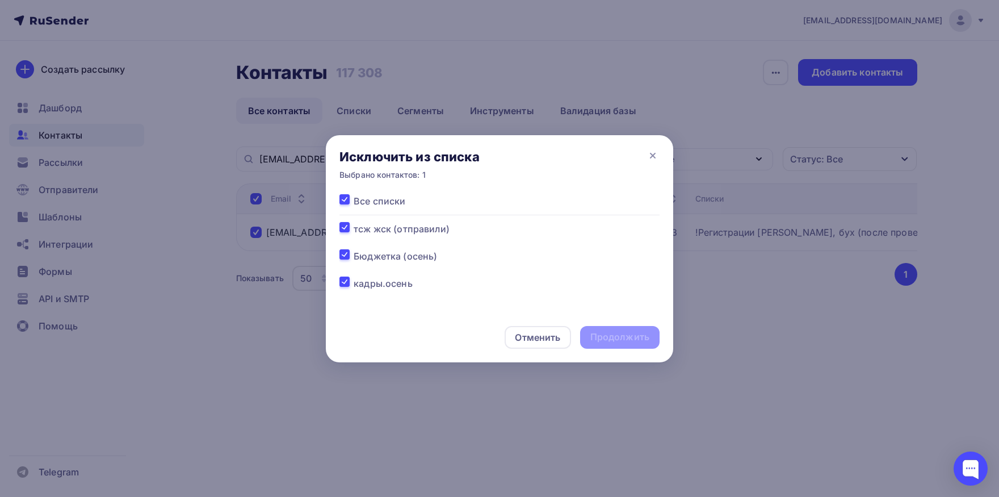
checkbox input "true"
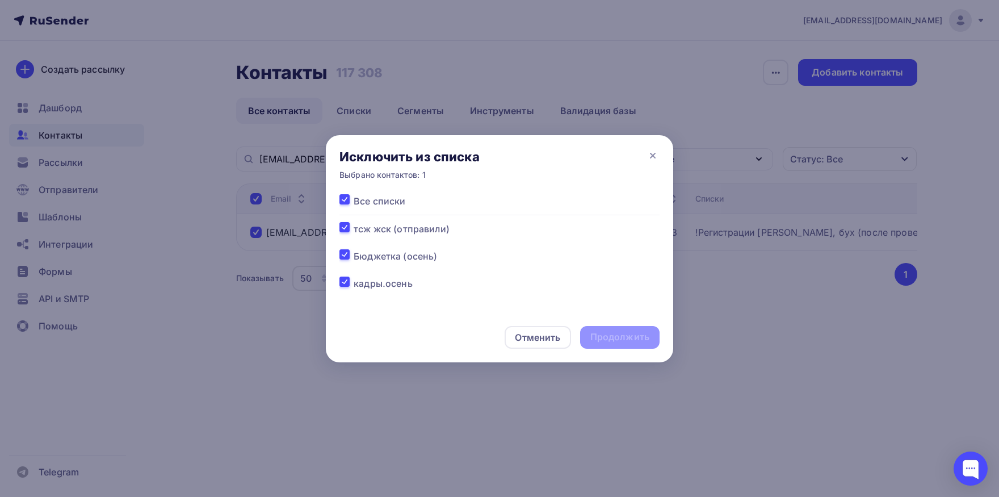
checkbox input "true"
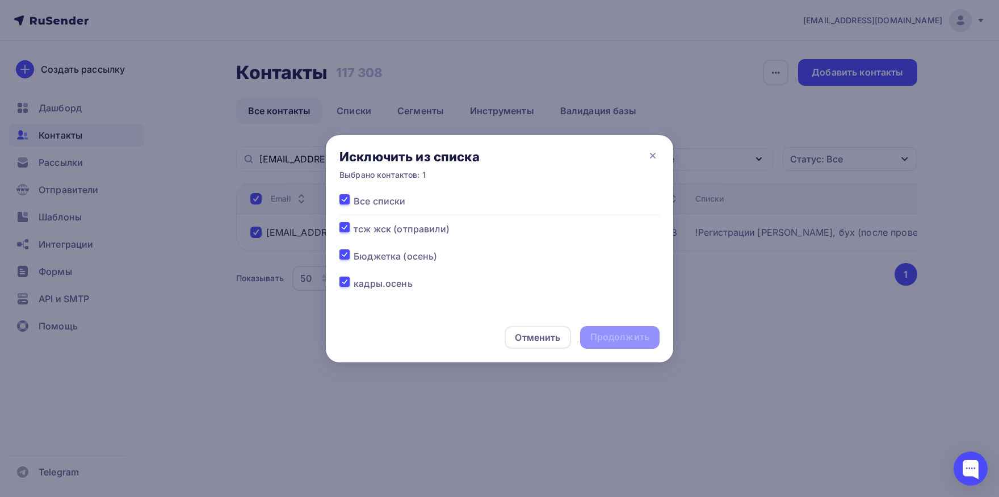
checkbox input "true"
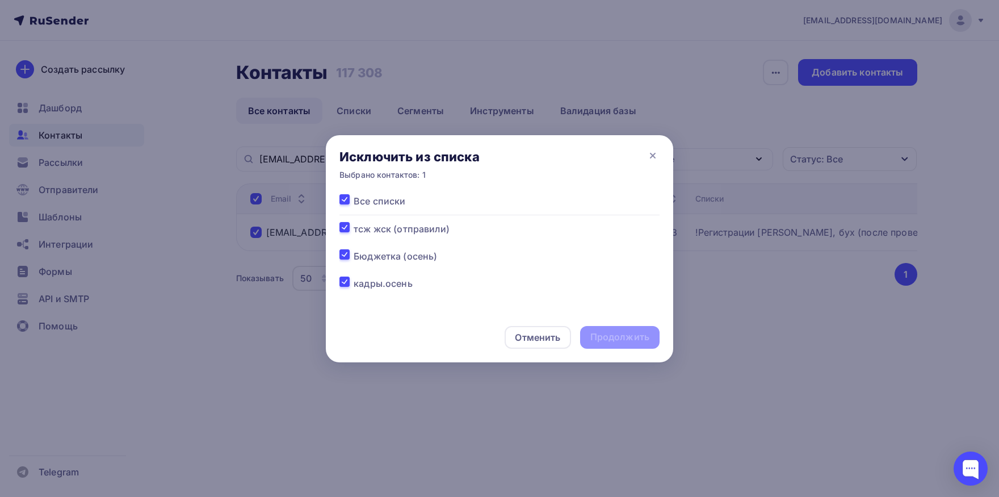
checkbox input "true"
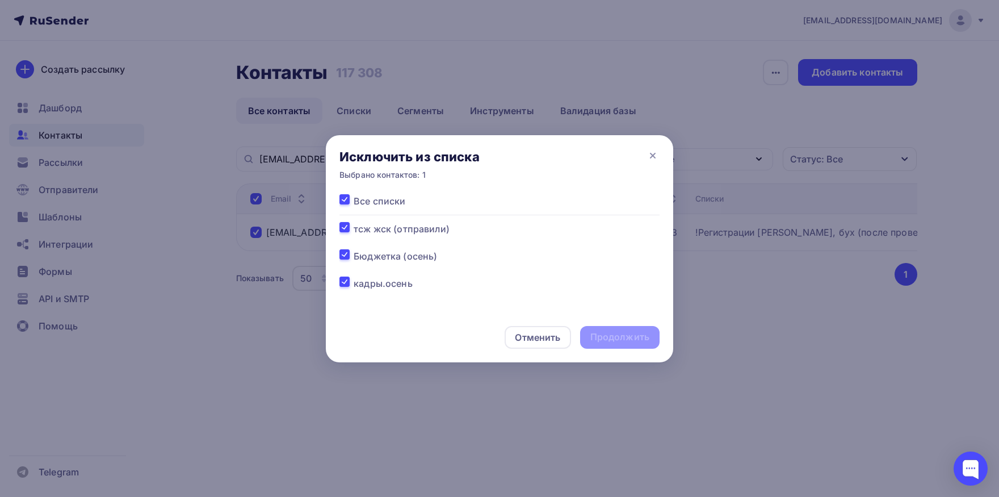
checkbox input "true"
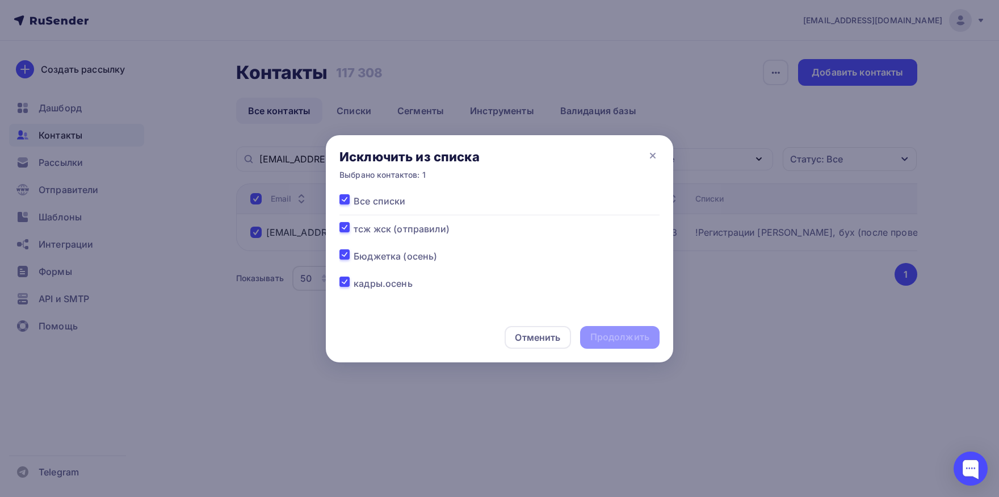
checkbox input "true"
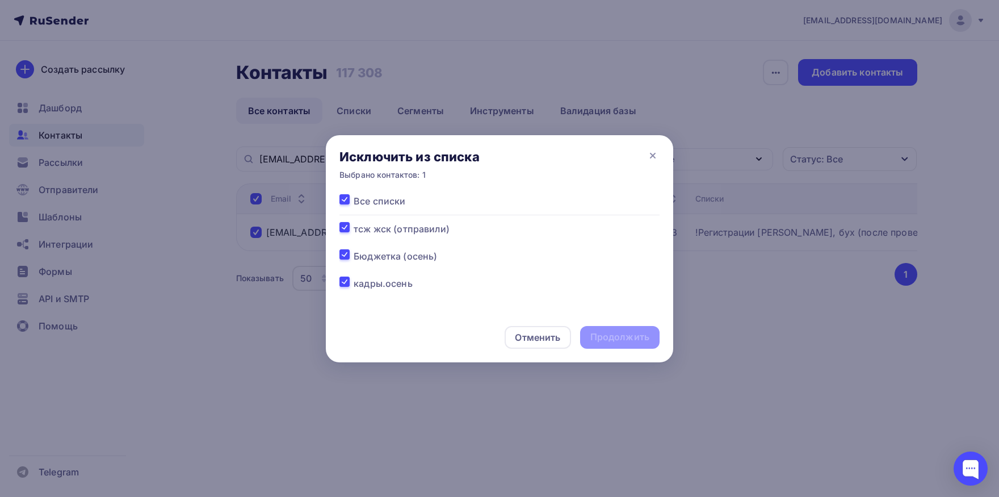
checkbox input "true"
click at [615, 349] on div "Отменить Продолжить" at bounding box center [499, 337] width 347 height 50
click at [611, 337] on div "Продолжить" at bounding box center [619, 336] width 59 height 13
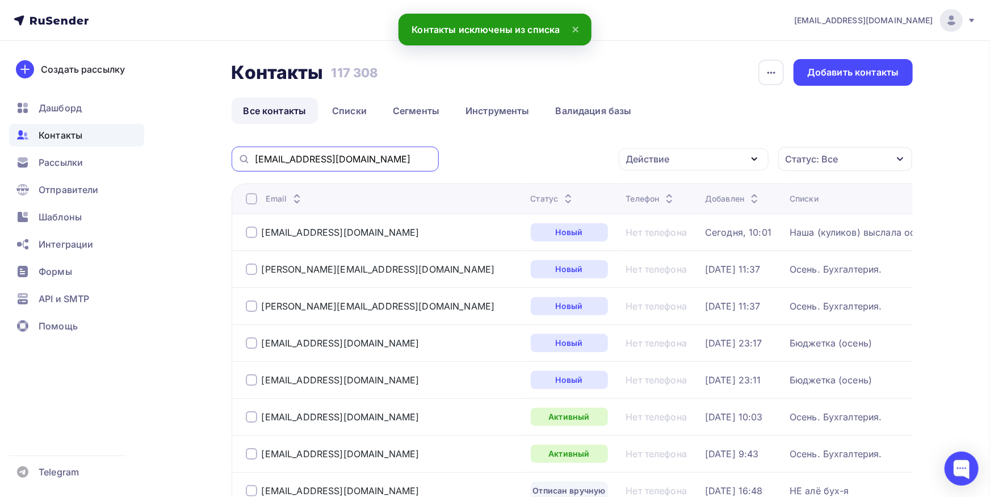
click at [379, 163] on input "[EMAIL_ADDRESS][DOMAIN_NAME]" at bounding box center [343, 159] width 177 height 12
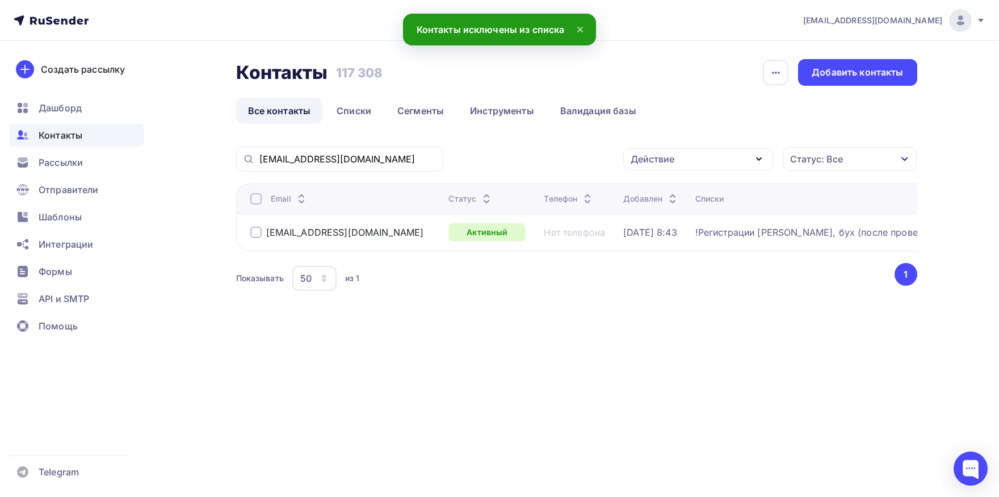
click at [262, 203] on div "Email" at bounding box center [345, 198] width 190 height 11
click at [259, 203] on div at bounding box center [255, 198] width 11 height 11
drag, startPoint x: 650, startPoint y: 162, endPoint x: 661, endPoint y: 182, distance: 23.4
click at [651, 161] on div "Действие" at bounding box center [653, 159] width 44 height 14
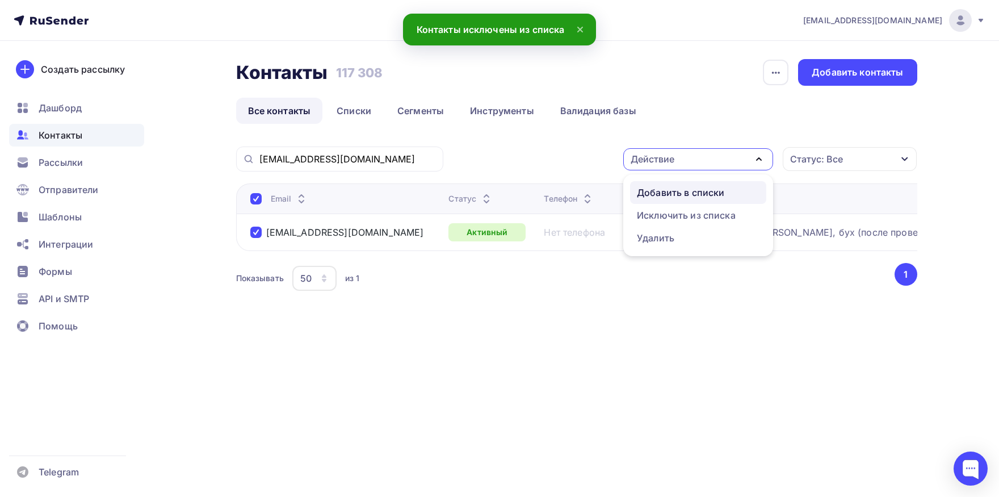
click at [665, 191] on div "Добавить в списки" at bounding box center [680, 193] width 87 height 14
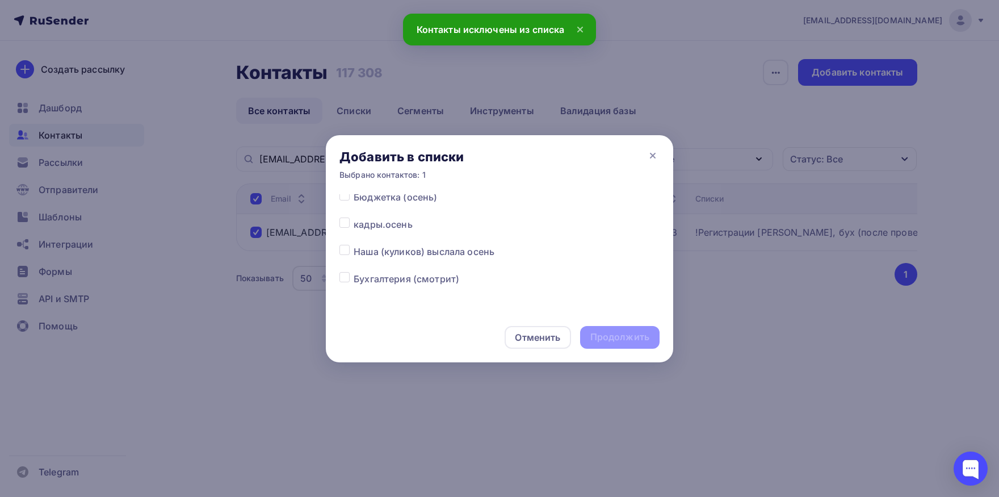
drag, startPoint x: 345, startPoint y: 243, endPoint x: 353, endPoint y: 252, distance: 12.1
click at [354, 245] on label at bounding box center [354, 245] width 0 height 0
click at [347, 250] on input "checkbox" at bounding box center [344, 250] width 10 height 10
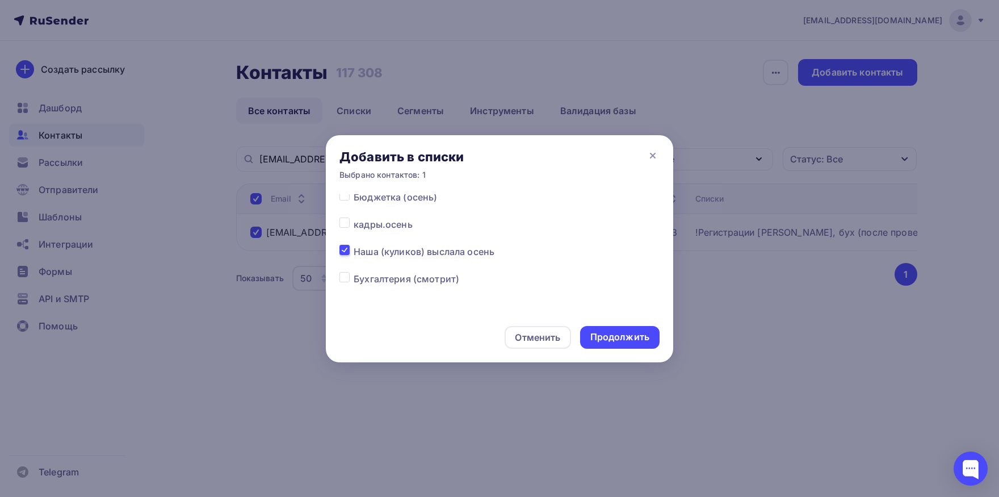
drag, startPoint x: 599, startPoint y: 326, endPoint x: 603, endPoint y: 339, distance: 14.4
click at [601, 326] on div "Отменить Продолжить" at bounding box center [499, 337] width 347 height 50
click at [604, 339] on div "Продолжить" at bounding box center [619, 336] width 59 height 13
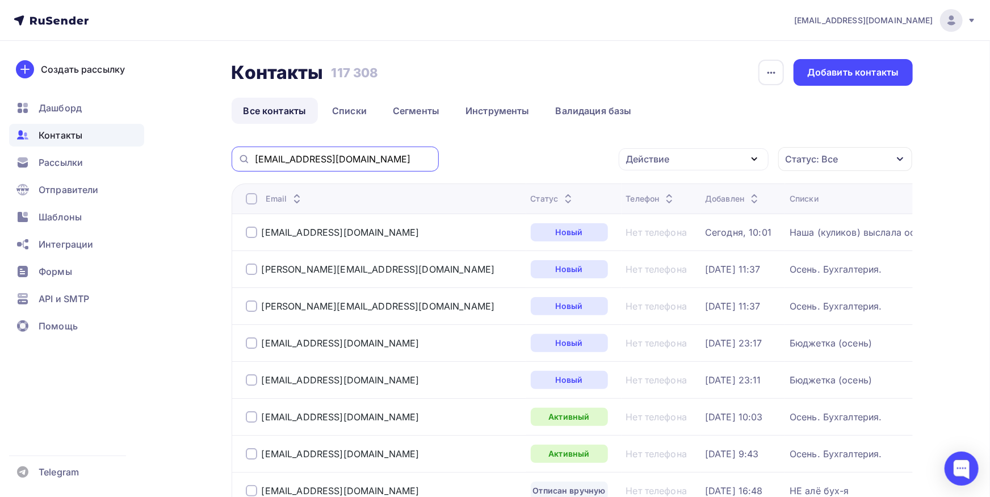
click at [371, 154] on input "[EMAIL_ADDRESS][DOMAIN_NAME]" at bounding box center [343, 159] width 177 height 12
paste input "@[DOMAIN_NAME]"
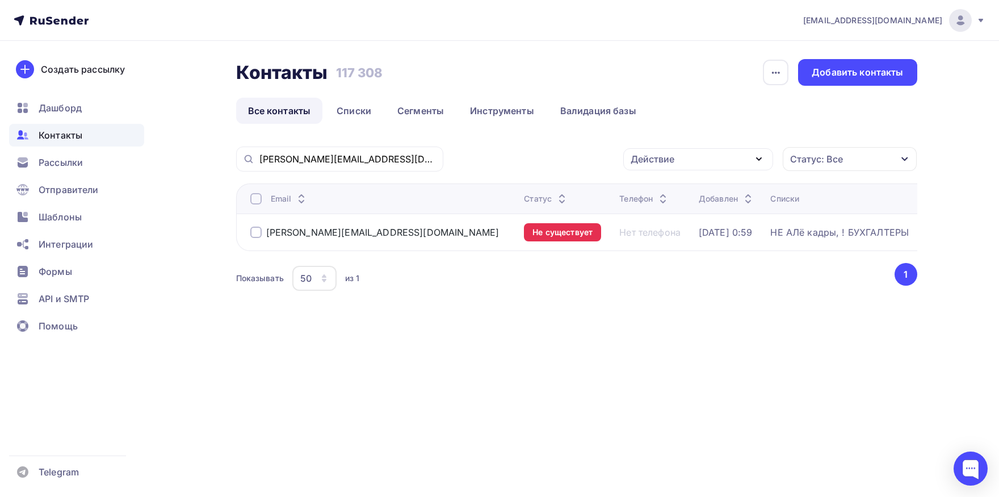
click at [257, 197] on div at bounding box center [255, 198] width 11 height 11
click at [666, 161] on div "Действие" at bounding box center [653, 159] width 44 height 14
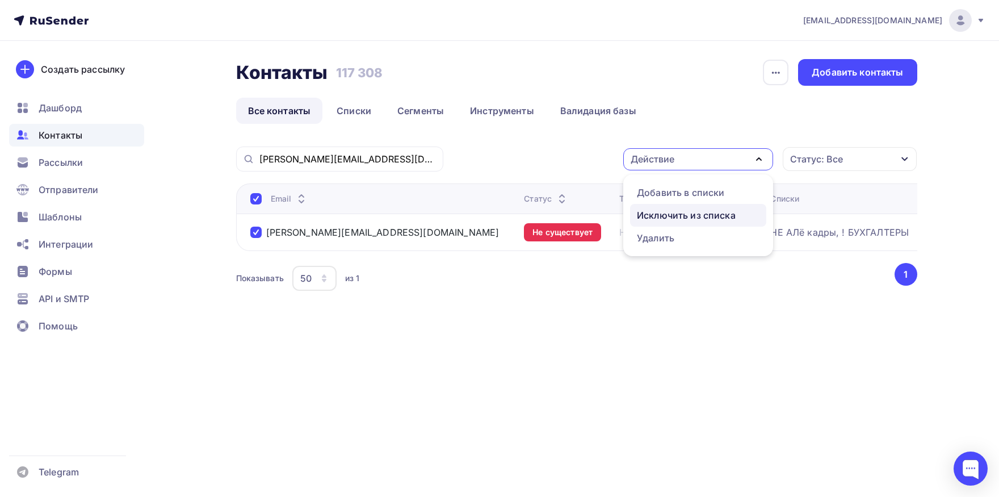
click at [660, 209] on div "Исключить из списка" at bounding box center [686, 215] width 99 height 14
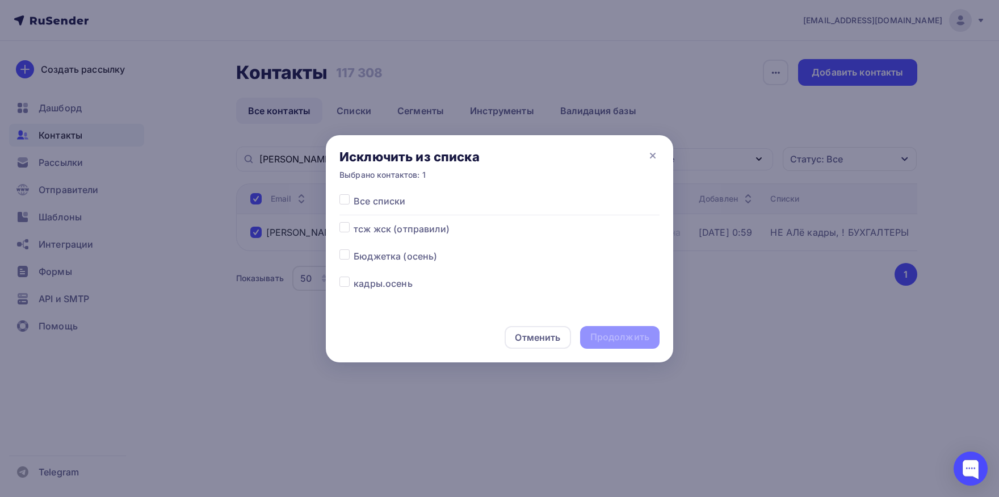
click at [354, 194] on label at bounding box center [354, 194] width 0 height 0
click at [342, 201] on input "checkbox" at bounding box center [344, 199] width 10 height 10
click at [632, 332] on div "Продолжить" at bounding box center [619, 336] width 59 height 13
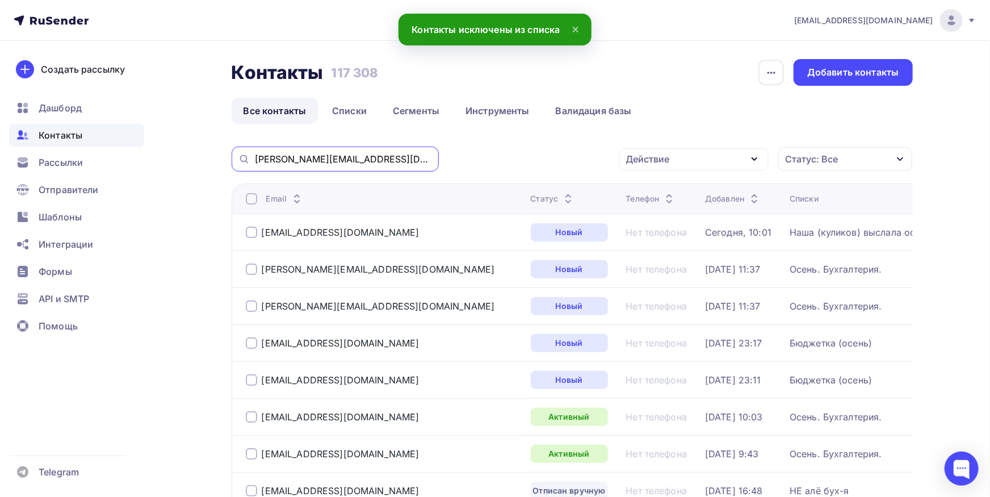
click at [396, 160] on input "[PERSON_NAME][EMAIL_ADDRESS][DOMAIN_NAME]" at bounding box center [343, 159] width 177 height 12
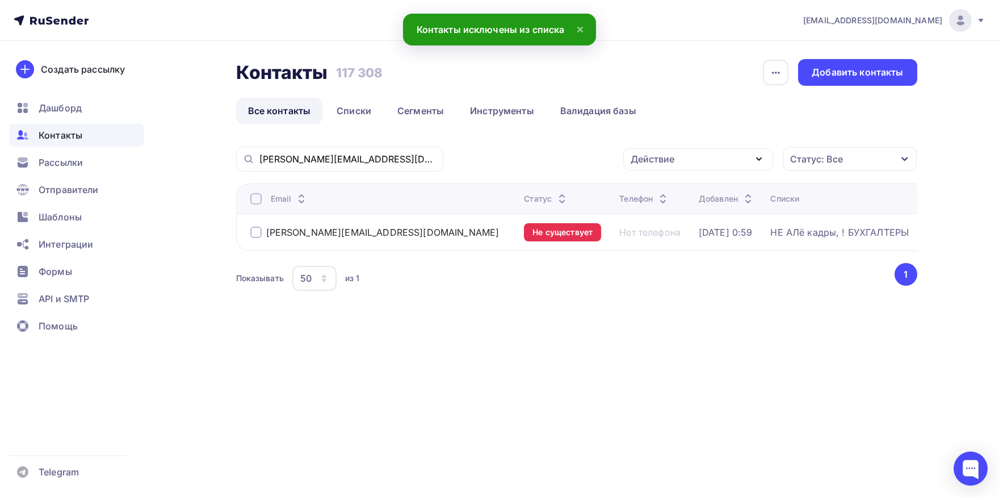
click at [258, 198] on div at bounding box center [255, 198] width 11 height 11
click at [668, 163] on div "Действие" at bounding box center [653, 159] width 44 height 14
click at [668, 192] on div "Добавить в списки" at bounding box center [680, 193] width 87 height 14
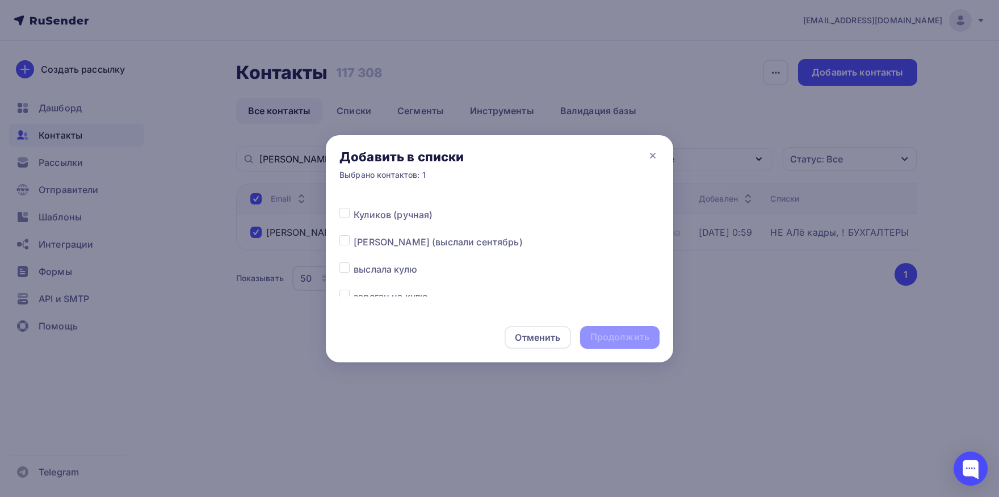
scroll to position [119, 0]
click at [354, 240] on label at bounding box center [354, 240] width 0 height 0
click at [347, 249] on input "checkbox" at bounding box center [344, 245] width 10 height 10
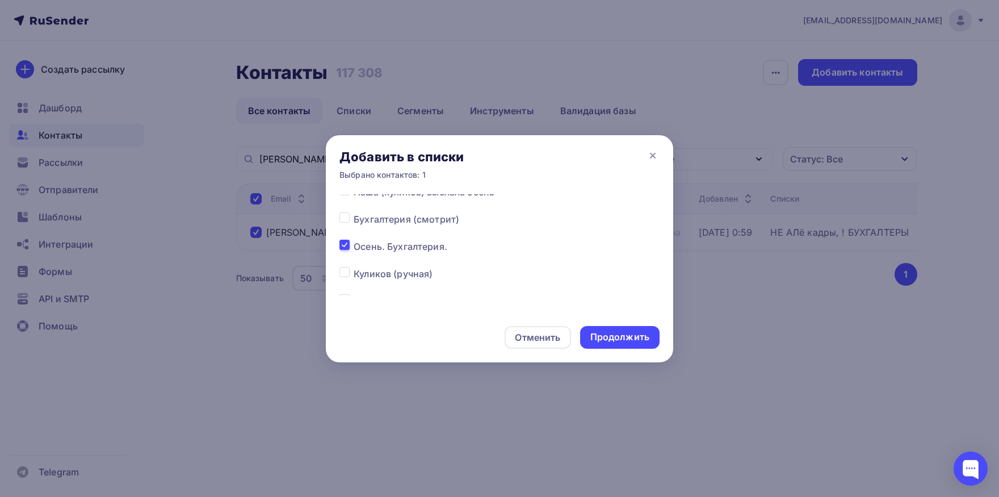
click at [354, 240] on label at bounding box center [354, 240] width 0 height 0
click at [343, 249] on input "checkbox" at bounding box center [344, 245] width 10 height 10
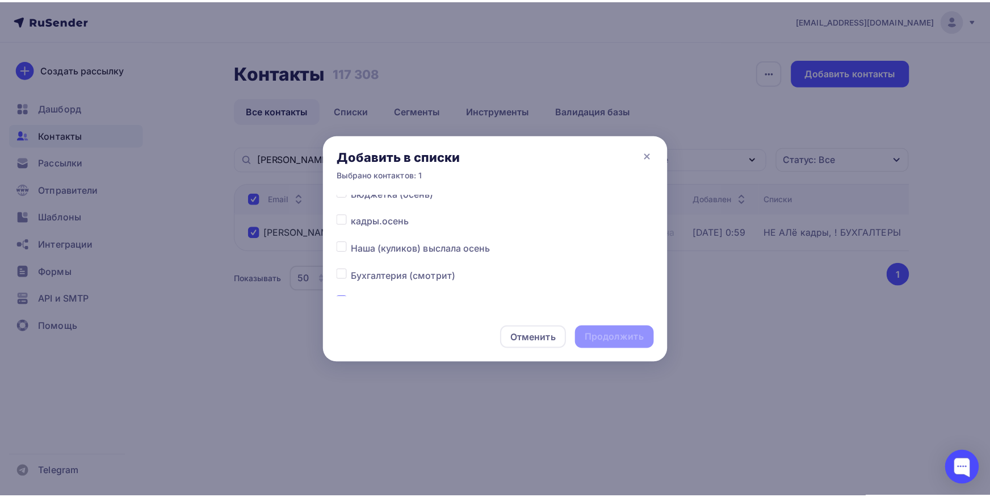
scroll to position [59, 0]
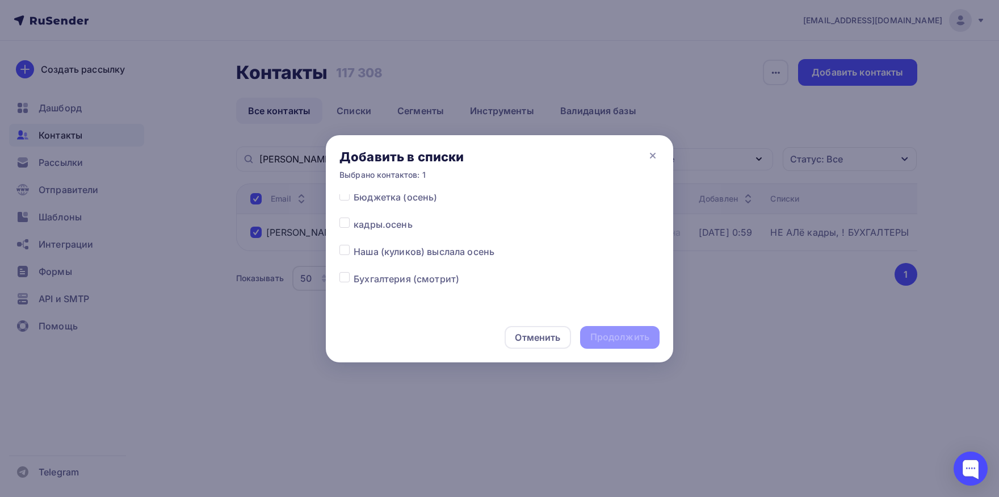
click at [353, 254] on div at bounding box center [346, 252] width 14 height 14
click at [354, 245] on label at bounding box center [354, 245] width 0 height 0
click at [347, 253] on input "checkbox" at bounding box center [344, 250] width 10 height 10
click at [606, 341] on div "Продолжить" at bounding box center [619, 336] width 59 height 13
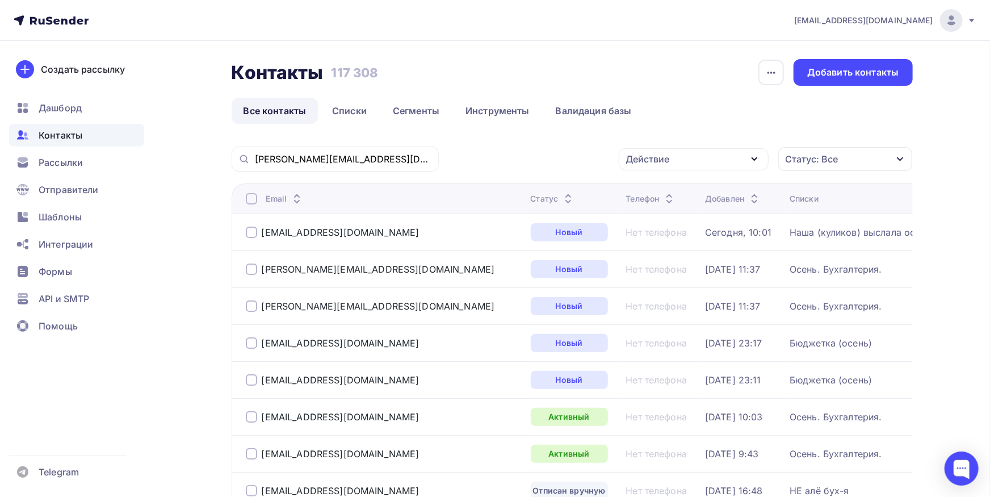
click at [384, 168] on div "[PERSON_NAME][EMAIL_ADDRESS][DOMAIN_NAME]" at bounding box center [335, 158] width 207 height 25
click at [382, 161] on input "[PERSON_NAME][EMAIL_ADDRESS][DOMAIN_NAME]" at bounding box center [343, 159] width 177 height 12
paste input "[EMAIL_ADDRESS][DOMAIN_NAME]"
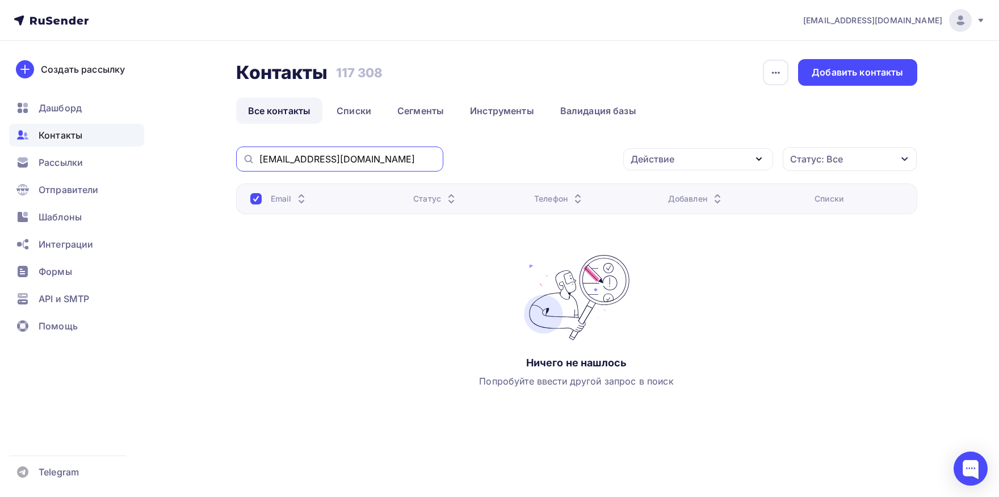
drag, startPoint x: 301, startPoint y: 162, endPoint x: 233, endPoint y: 161, distance: 68.1
click at [259, 161] on input "[EMAIL_ADDRESS][DOMAIN_NAME]" at bounding box center [347, 159] width 177 height 12
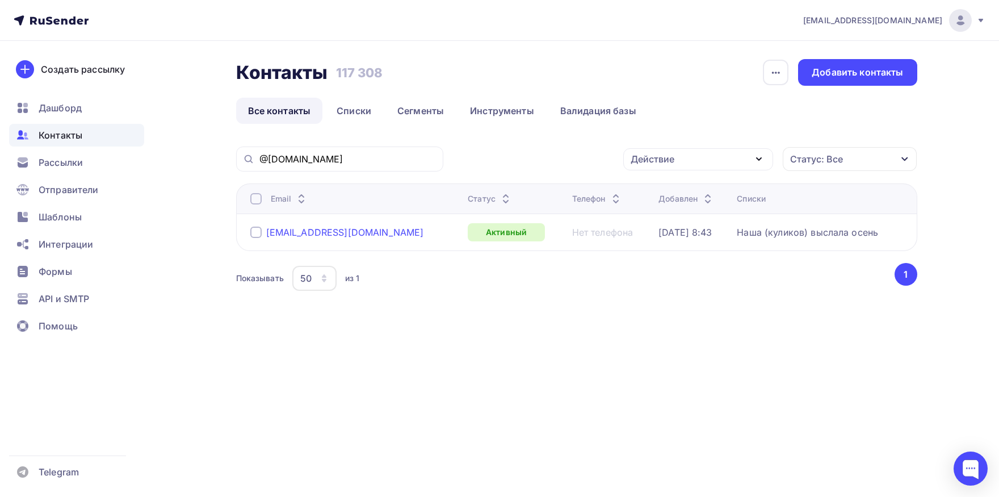
click at [284, 234] on div "[EMAIL_ADDRESS][DOMAIN_NAME]" at bounding box center [345, 231] width 158 height 11
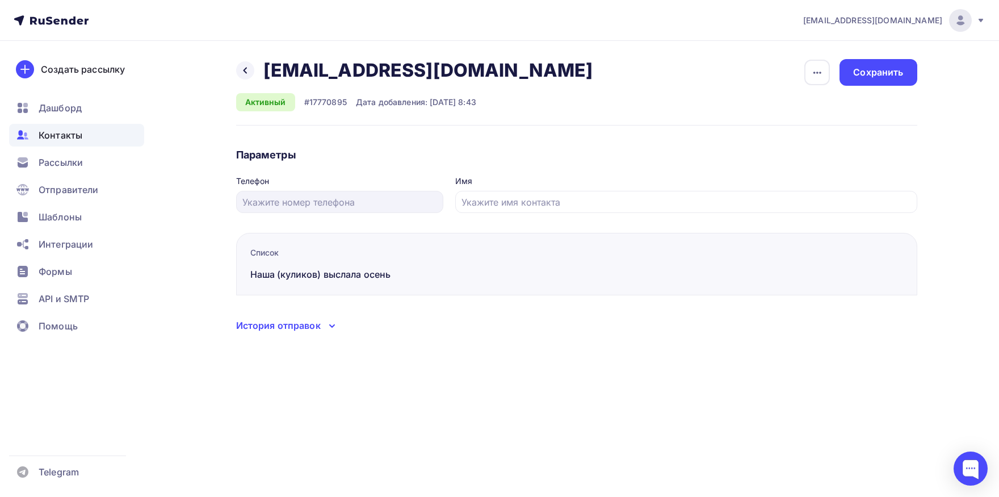
click at [292, 330] on div "История отправок" at bounding box center [278, 325] width 85 height 14
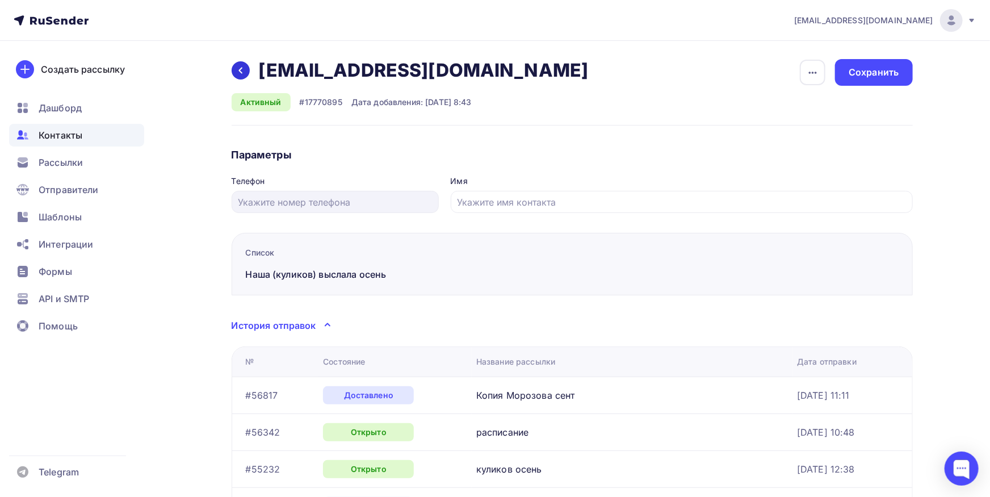
click at [237, 70] on icon at bounding box center [240, 70] width 9 height 9
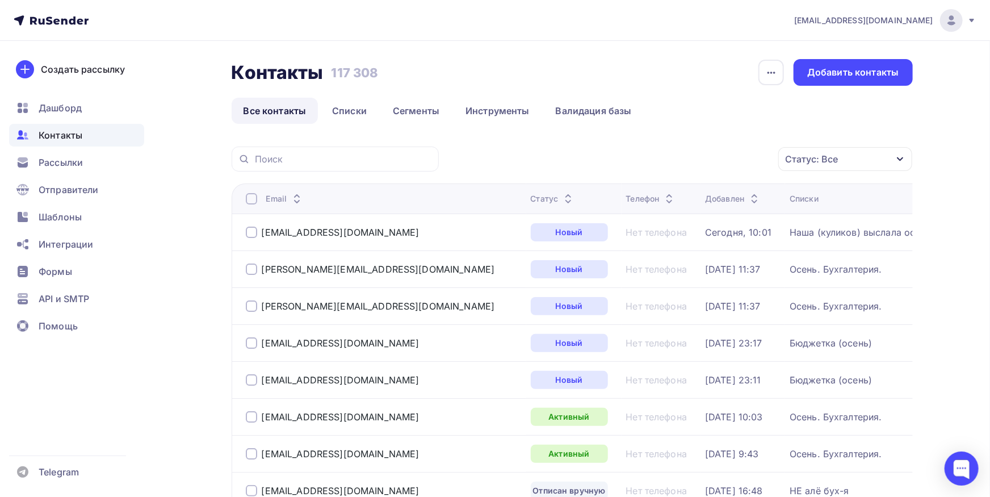
click at [372, 166] on div at bounding box center [335, 158] width 207 height 25
click at [372, 163] on input "text" at bounding box center [343, 159] width 177 height 12
paste input "@[DOMAIN_NAME]"
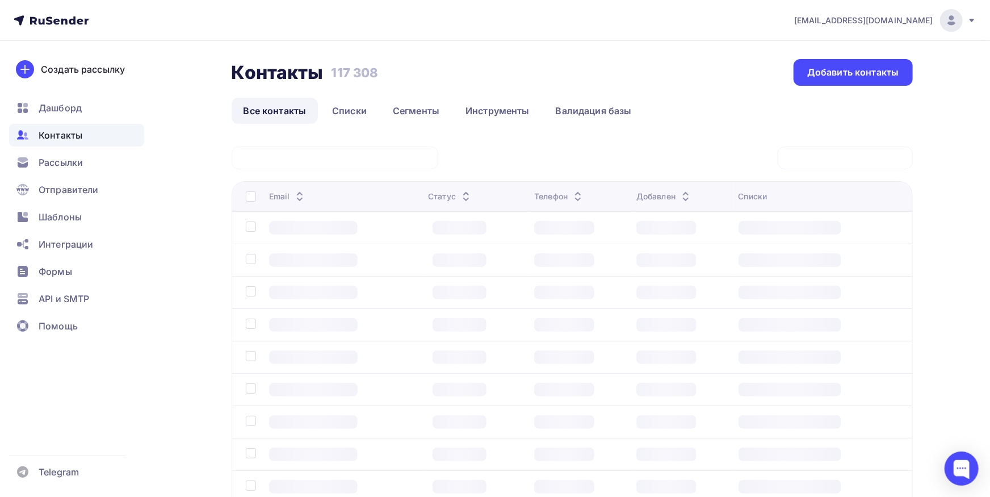
click at [325, 153] on div at bounding box center [335, 157] width 207 height 23
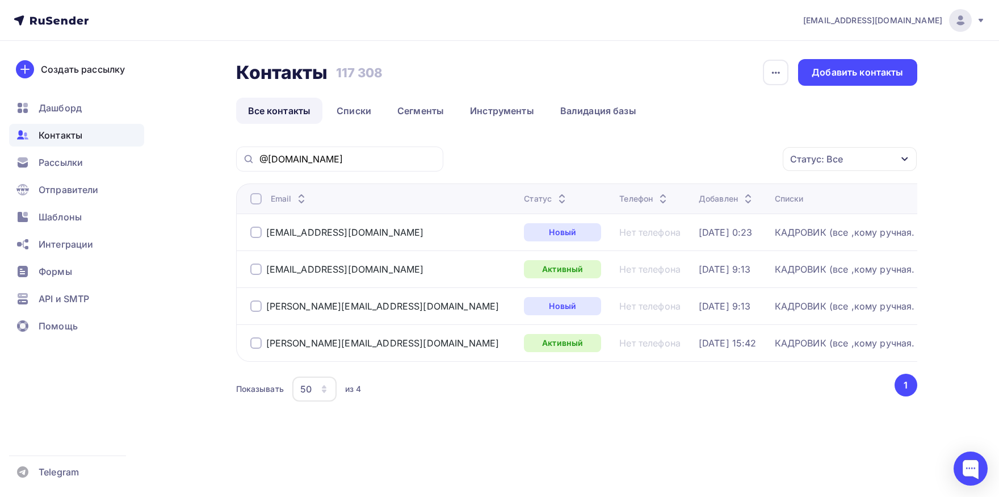
click at [254, 201] on div at bounding box center [255, 198] width 11 height 11
click at [714, 164] on div "Действие" at bounding box center [698, 159] width 150 height 22
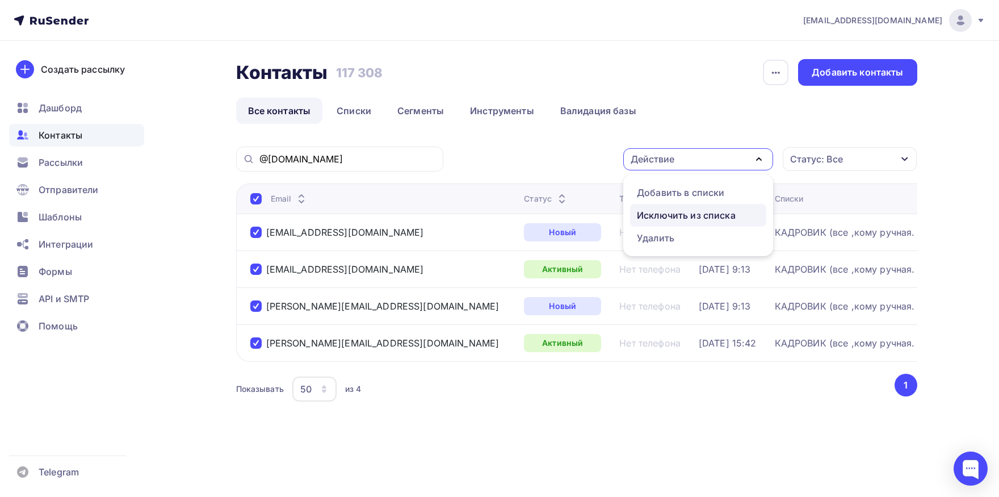
click at [690, 213] on div "Исключить из списка" at bounding box center [686, 215] width 99 height 14
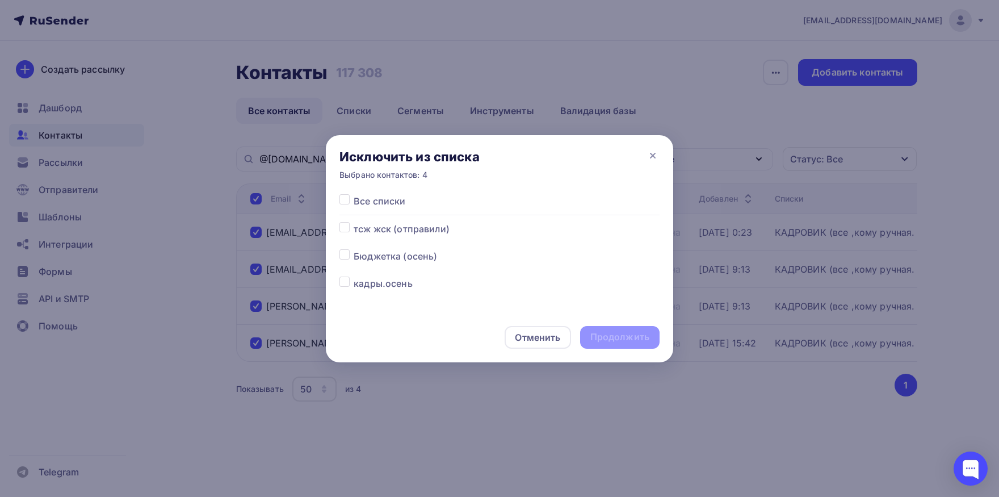
drag, startPoint x: 344, startPoint y: 202, endPoint x: 347, endPoint y: 209, distance: 8.1
click at [346, 205] on div at bounding box center [346, 201] width 14 height 14
click at [354, 194] on label at bounding box center [354, 194] width 0 height 0
click at [346, 204] on input "checkbox" at bounding box center [344, 199] width 10 height 10
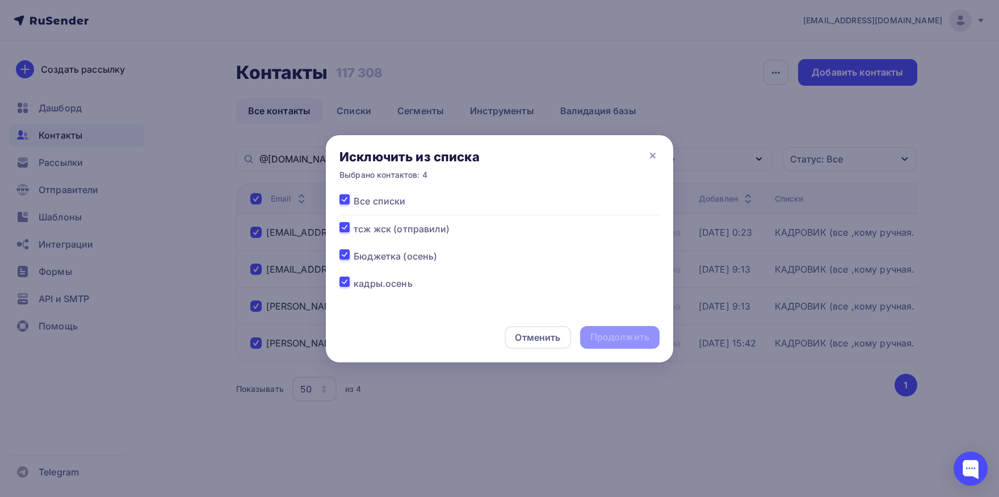
click at [354, 194] on label at bounding box center [354, 194] width 0 height 0
click at [346, 202] on input "checkbox" at bounding box center [344, 199] width 10 height 10
click at [354, 194] on label at bounding box center [354, 194] width 0 height 0
click at [346, 202] on input "checkbox" at bounding box center [344, 199] width 10 height 10
click at [605, 335] on div "Продолжить" at bounding box center [619, 336] width 59 height 13
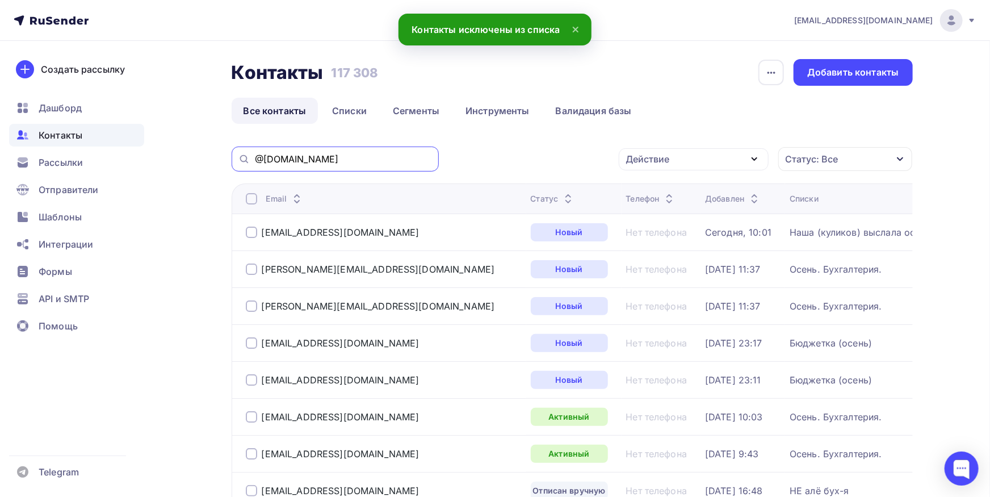
click at [391, 158] on input "@[DOMAIN_NAME]" at bounding box center [343, 159] width 177 height 12
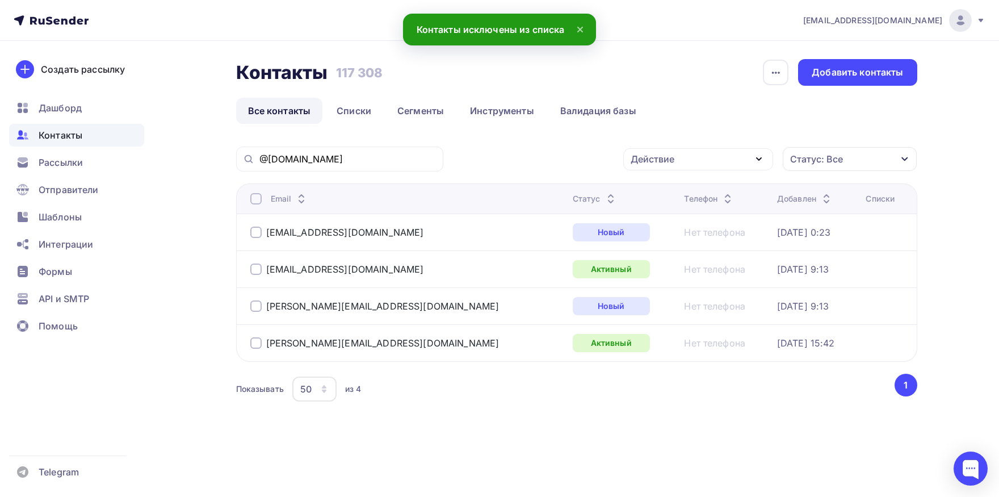
click at [254, 203] on div at bounding box center [255, 198] width 11 height 11
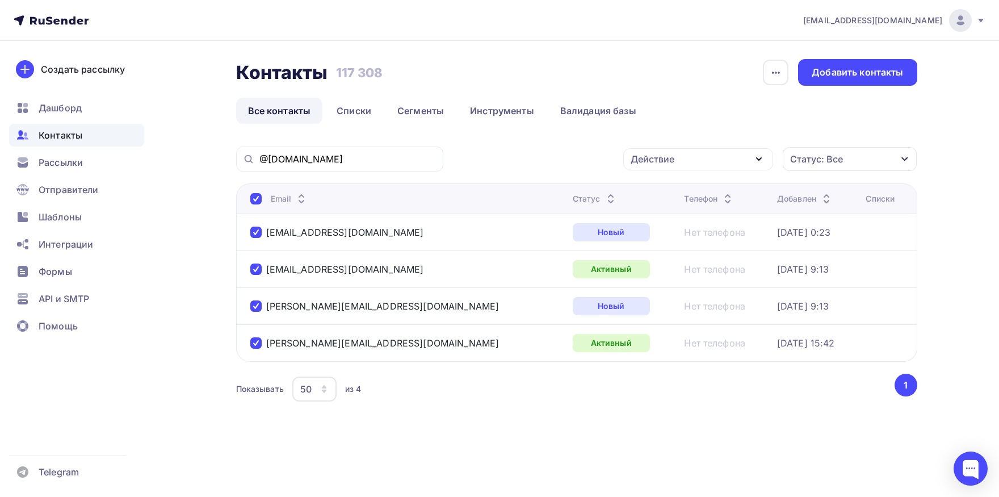
click at [674, 159] on div "Действие" at bounding box center [653, 159] width 44 height 14
click at [662, 192] on div "Добавить в списки" at bounding box center [680, 193] width 87 height 14
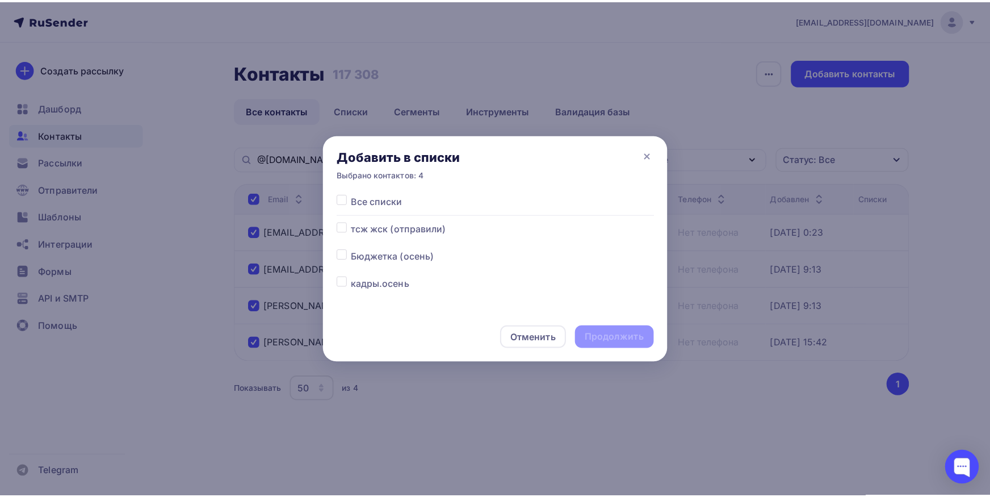
scroll to position [59, 0]
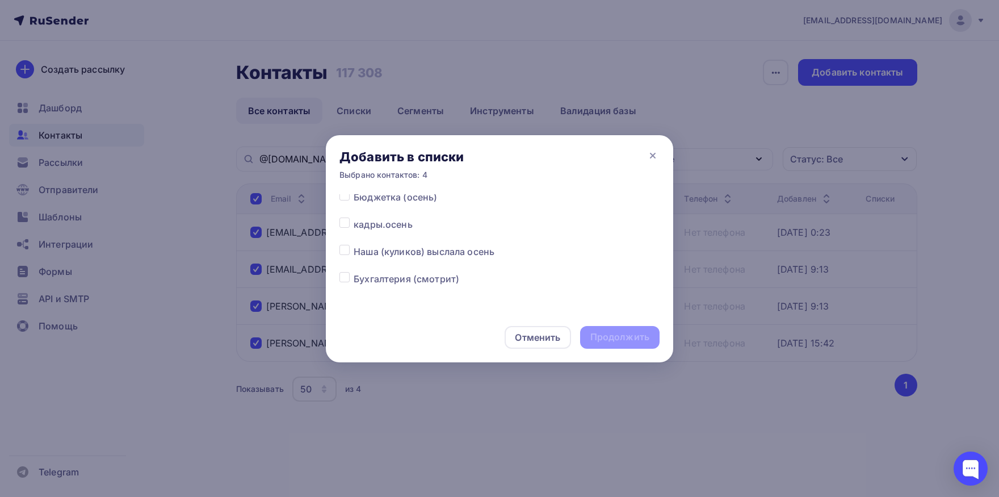
click at [350, 223] on div at bounding box center [346, 224] width 14 height 14
click at [354, 217] on label at bounding box center [354, 217] width 0 height 0
click at [346, 223] on input "checkbox" at bounding box center [344, 222] width 10 height 10
click at [599, 342] on div "Продолжить" at bounding box center [619, 336] width 59 height 13
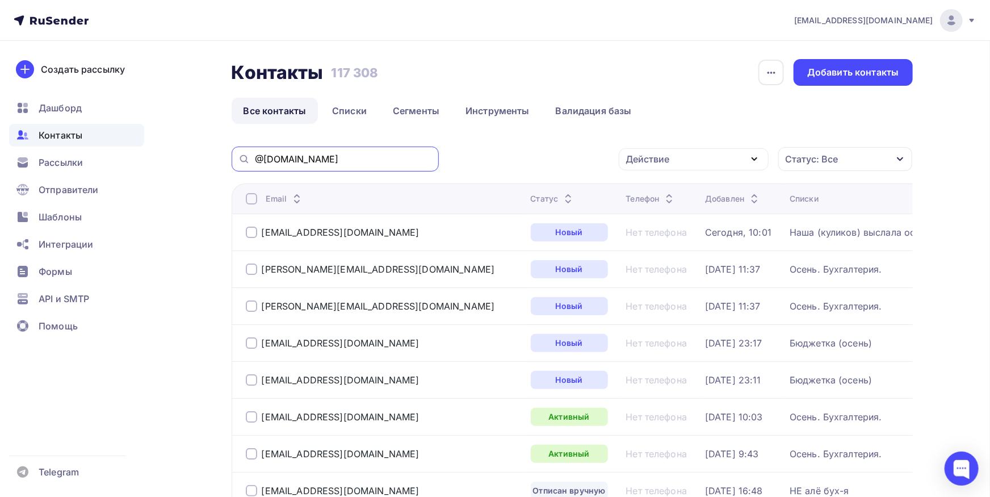
click at [348, 162] on input "@[DOMAIN_NAME]" at bounding box center [343, 159] width 177 height 12
paste input "ngbp"
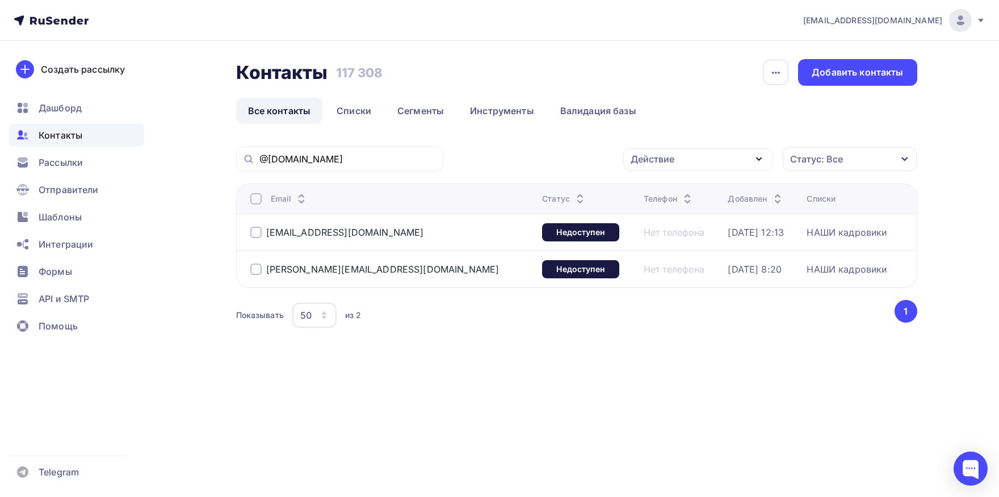
click at [259, 199] on div at bounding box center [255, 198] width 11 height 11
click at [259, 198] on div at bounding box center [255, 198] width 11 height 11
click at [644, 170] on div "Действие Добавить в списки Исключить из списка Удалить Статус: Все Статус Новый…" at bounding box center [684, 158] width 466 height 25
click at [657, 160] on div "Действие" at bounding box center [653, 159] width 44 height 14
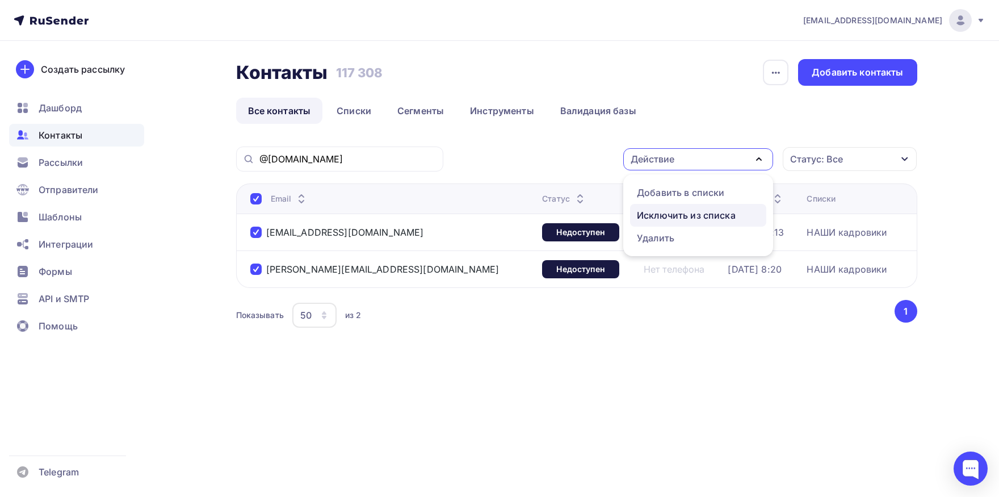
click at [665, 212] on div "Исключить из списка" at bounding box center [686, 215] width 99 height 14
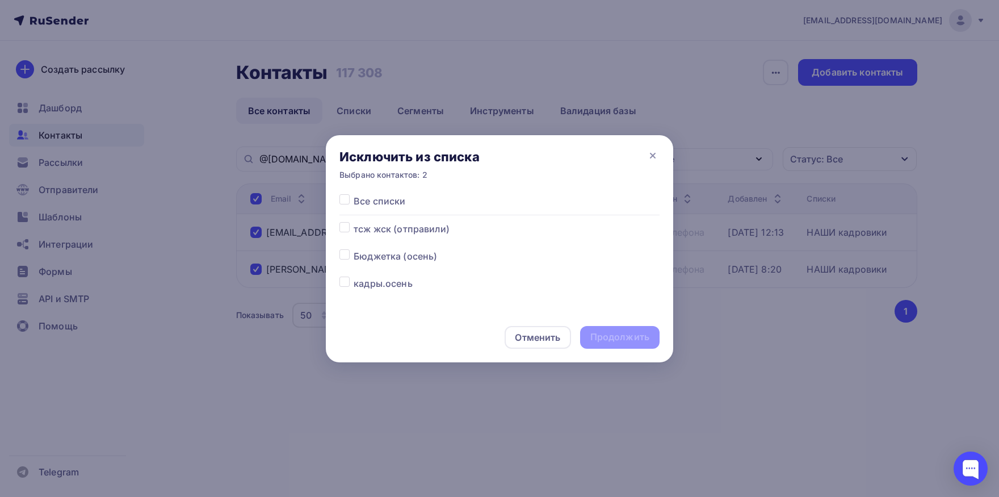
click at [354, 194] on label at bounding box center [354, 194] width 0 height 0
click at [343, 198] on input "checkbox" at bounding box center [344, 199] width 10 height 10
click at [609, 337] on div "Продолжить" at bounding box center [619, 336] width 59 height 13
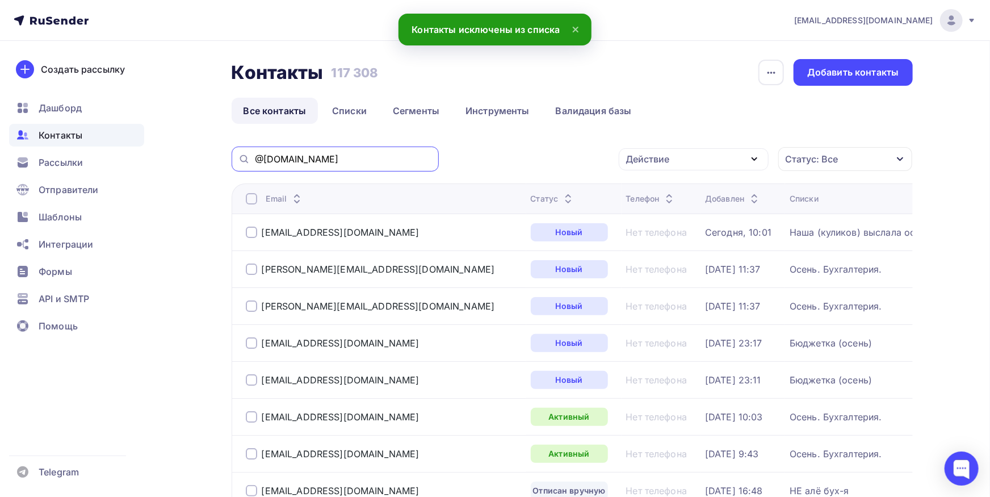
click at [367, 159] on input "@[DOMAIN_NAME]" at bounding box center [343, 159] width 177 height 12
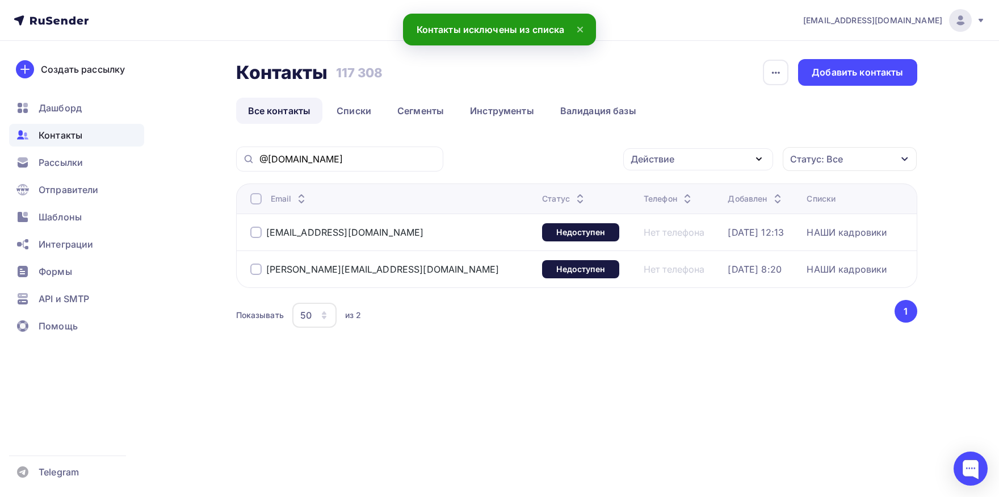
click at [252, 194] on div at bounding box center [255, 198] width 11 height 11
click at [690, 162] on div "Действие" at bounding box center [698, 159] width 150 height 22
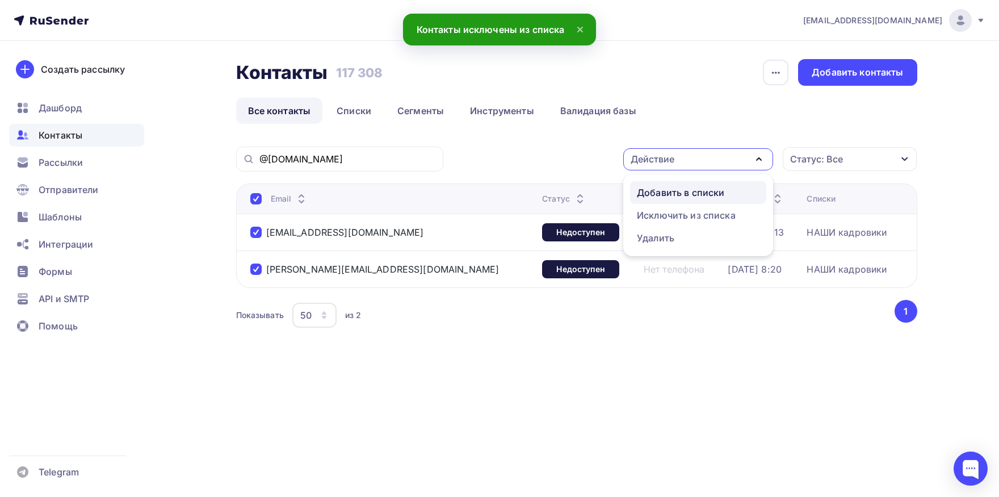
click at [669, 186] on div "Добавить в списки" at bounding box center [680, 193] width 87 height 14
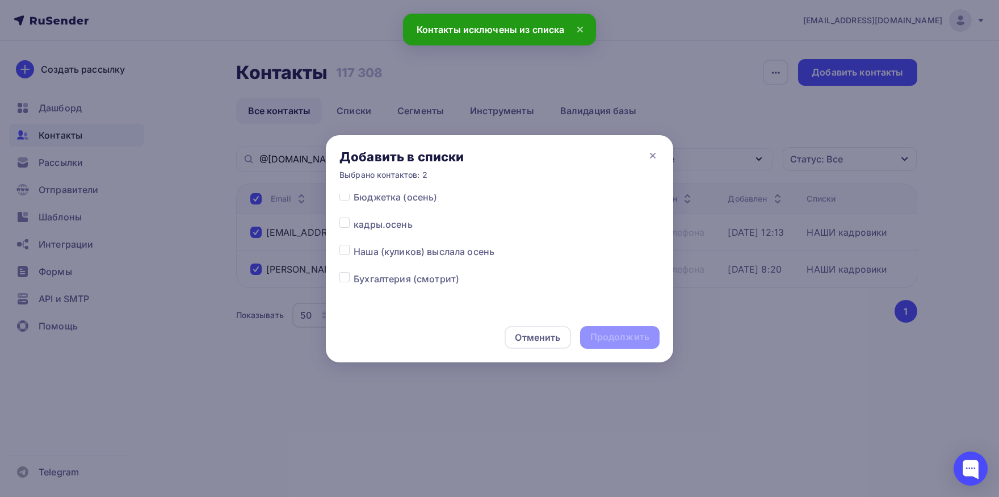
click at [354, 217] on label at bounding box center [354, 217] width 0 height 0
click at [343, 225] on input "checkbox" at bounding box center [344, 222] width 10 height 10
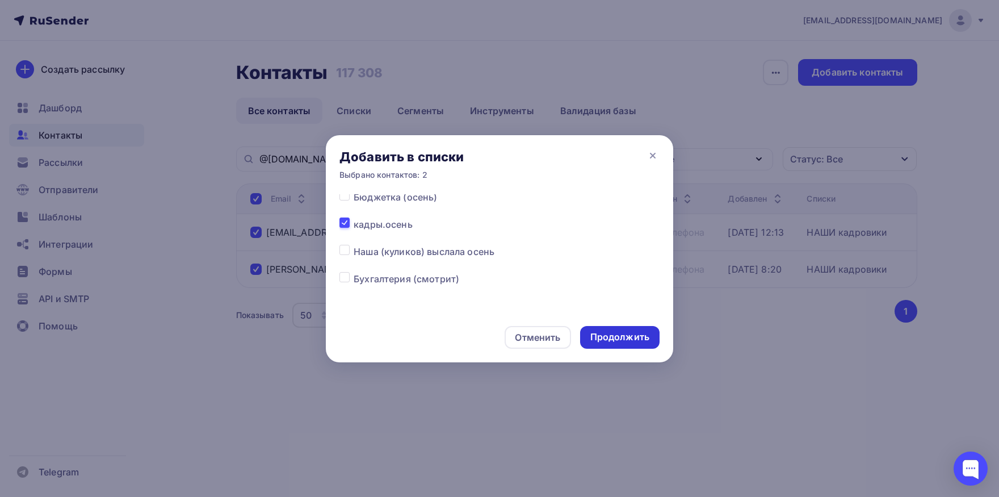
click at [621, 335] on div "Продолжить" at bounding box center [619, 336] width 59 height 13
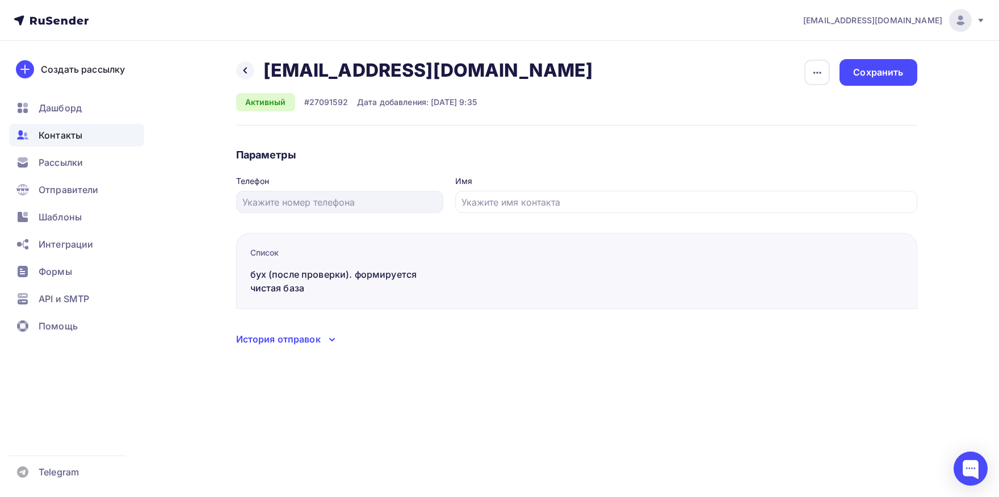
click at [307, 343] on div "История отправок" at bounding box center [278, 339] width 85 height 14
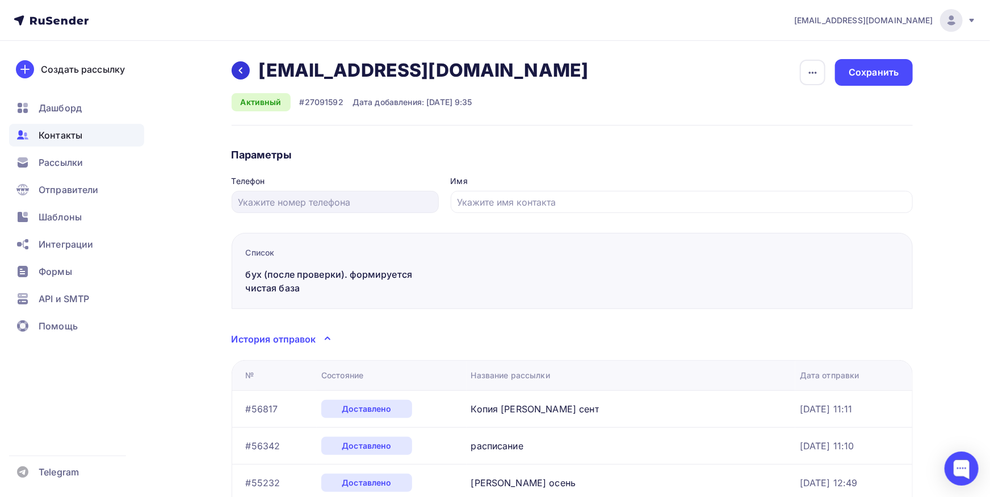
click at [241, 70] on icon at bounding box center [240, 70] width 9 height 9
